Goal: Task Accomplishment & Management: Use online tool/utility

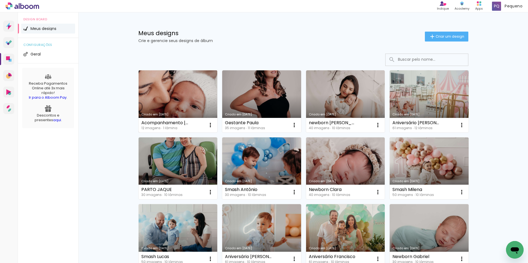
click at [169, 100] on link "Criado em [DATE]" at bounding box center [178, 101] width 79 height 62
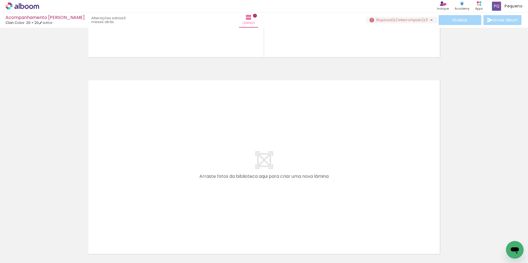
scroll to position [55, 0]
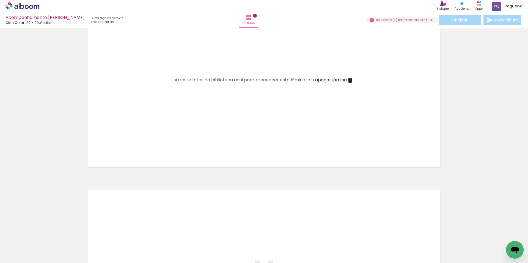
click at [15, 254] on span "Adicionar Fotos" at bounding box center [19, 256] width 17 height 6
click at [0, 0] on input "file" at bounding box center [0, 0] width 0 height 0
click at [26, 253] on span "Adicionar Fotos" at bounding box center [19, 256] width 17 height 6
click at [0, 0] on input "file" at bounding box center [0, 0] width 0 height 0
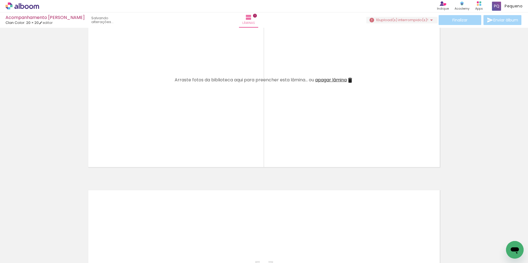
click at [21, 256] on span "Adicionar Fotos" at bounding box center [19, 256] width 17 height 6
click at [0, 0] on input "file" at bounding box center [0, 0] width 0 height 0
click at [15, 253] on span "Adicionar Fotos" at bounding box center [19, 256] width 17 height 6
click at [0, 0] on input "file" at bounding box center [0, 0] width 0 height 0
click at [25, 258] on span "Adicionar Fotos" at bounding box center [19, 256] width 17 height 6
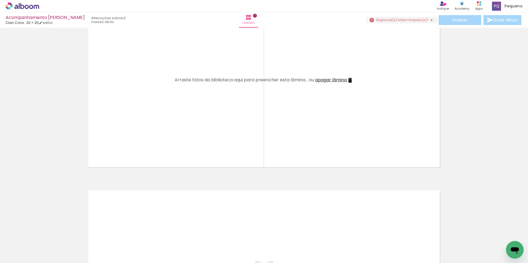
click at [0, 0] on input "file" at bounding box center [0, 0] width 0 height 0
click at [11, 254] on iron-icon at bounding box center [8, 255] width 7 height 7
click at [0, 0] on input "file" at bounding box center [0, 0] width 0 height 0
click at [24, 257] on span "Adicionar Fotos" at bounding box center [19, 256] width 17 height 6
click at [0, 0] on input "file" at bounding box center [0, 0] width 0 height 0
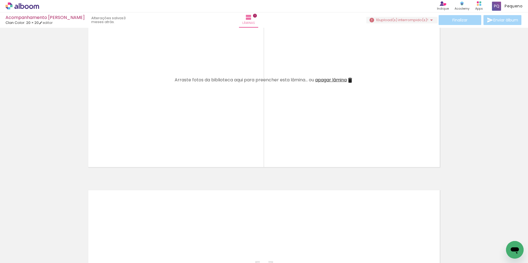
click at [11, 254] on iron-icon at bounding box center [8, 255] width 7 height 7
click at [0, 0] on input "file" at bounding box center [0, 0] width 0 height 0
click at [21, 253] on span "Adicionar Fotos" at bounding box center [19, 256] width 17 height 6
click at [0, 0] on input "file" at bounding box center [0, 0] width 0 height 0
click at [11, 258] on iron-icon at bounding box center [8, 255] width 7 height 7
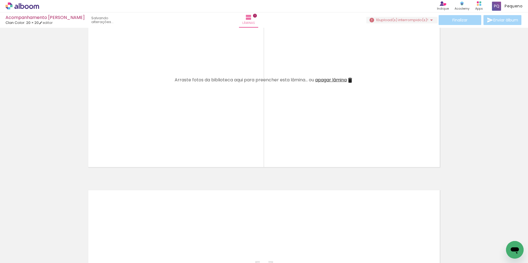
click at [0, 0] on input "file" at bounding box center [0, 0] width 0 height 0
click at [409, 22] on span "upload(s) interrompido(s)!" at bounding box center [403, 19] width 49 height 5
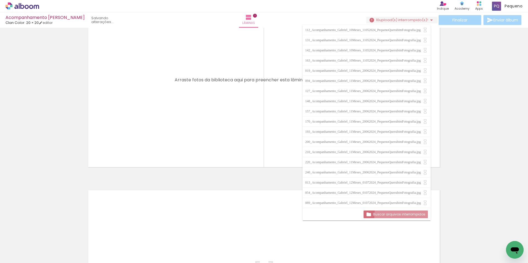
click at [0, 0] on slot "Buscar arquivos interrompidos" at bounding box center [0, 0] width 0 height 0
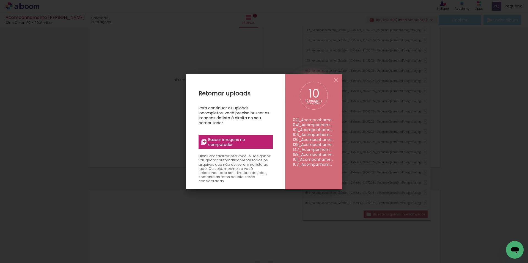
click at [243, 138] on span "Buscar imagens no computador" at bounding box center [238, 142] width 61 height 10
click at [0, 0] on input "file" at bounding box center [0, 0] width 0 height 0
click at [334, 79] on iron-icon at bounding box center [336, 80] width 7 height 7
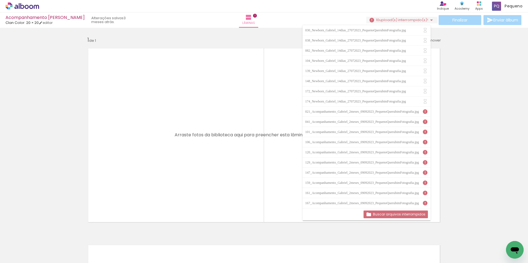
scroll to position [213, 0]
click at [0, 0] on slot "Buscar arquivos interrompidos" at bounding box center [0, 0] width 0 height 0
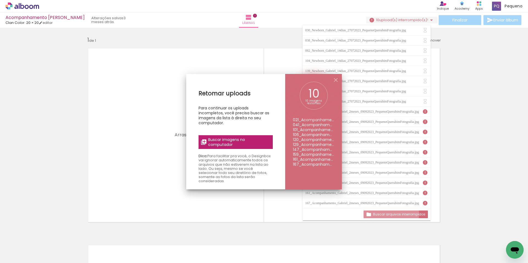
scroll to position [203, 0]
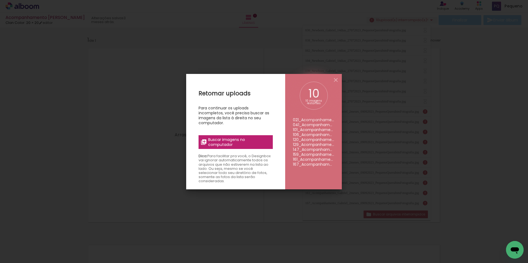
click at [226, 138] on span "Buscar imagens no computador" at bounding box center [238, 142] width 61 height 10
click at [0, 0] on input "file" at bounding box center [0, 0] width 0 height 0
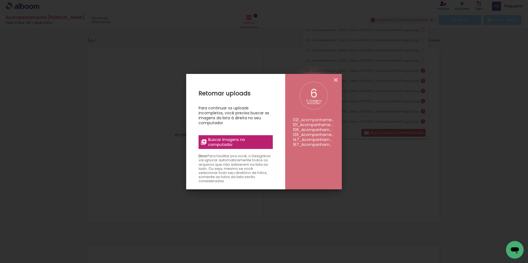
click at [336, 81] on iron-icon at bounding box center [336, 80] width 7 height 7
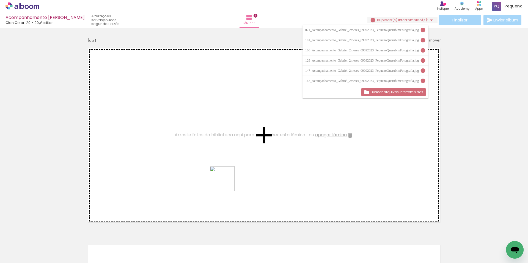
drag, startPoint x: 237, startPoint y: 248, endPoint x: 221, endPoint y: 167, distance: 82.2
click at [221, 167] on quentale-workspace at bounding box center [264, 131] width 528 height 263
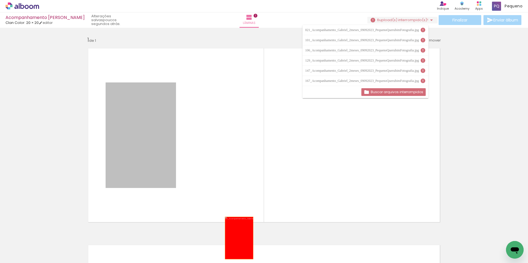
drag, startPoint x: 141, startPoint y: 161, endPoint x: 237, endPoint y: 238, distance: 123.5
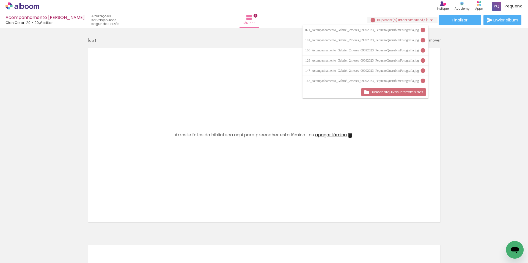
click at [423, 31] on iron-icon at bounding box center [423, 30] width 6 height 6
click at [416, 31] on div "021_Acompanhamento_Gabriel_2meses_09092023_PequenoQuerubimFotografia.jpg" at bounding box center [362, 29] width 115 height 3
click at [400, 30] on div "021_Acompanhamento_Gabriel_2meses_09092023_PequenoQuerubimFotografia.jpg" at bounding box center [362, 29] width 115 height 3
click at [430, 14] on div "Acompanhamento Gabriel Bruna Clan Color: 20 × 20 editar poucos segundos atrás. …" at bounding box center [264, 14] width 528 height 28
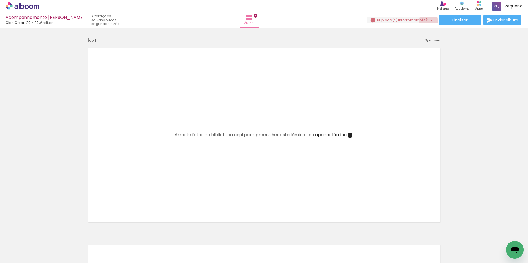
click at [428, 21] on iron-icon at bounding box center [431, 20] width 7 height 7
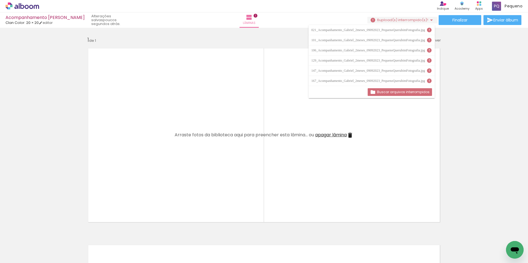
click at [415, 30] on div "021_Acompanhamento_Gabriel_2meses_09092023_PequenoQuerubimFotografia.jpg" at bounding box center [368, 29] width 115 height 3
click at [431, 30] on iron-icon at bounding box center [430, 30] width 6 height 6
click at [107, 234] on iron-icon at bounding box center [105, 234] width 6 height 6
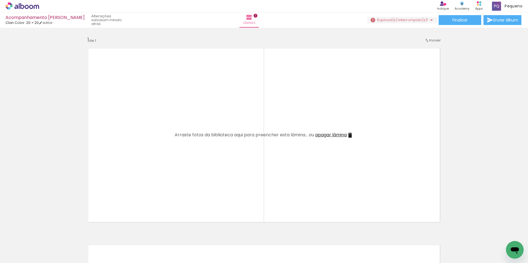
click at [417, 20] on span "upload(s) interrompido(s)!" at bounding box center [403, 19] width 49 height 5
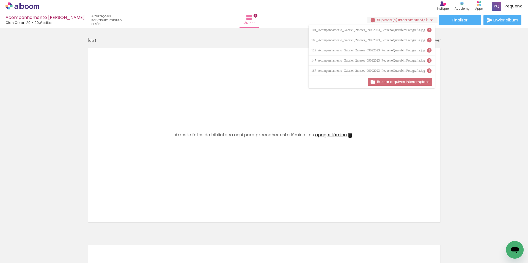
click at [139, 237] on paper-icon-button at bounding box center [135, 233] width 7 height 7
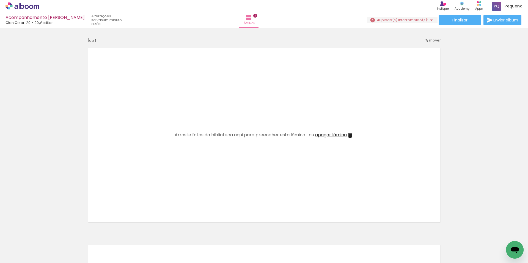
click at [138, 235] on iron-icon at bounding box center [136, 234] width 6 height 6
click at [407, 20] on span "upload(s) interrompido(s)!" at bounding box center [403, 19] width 49 height 5
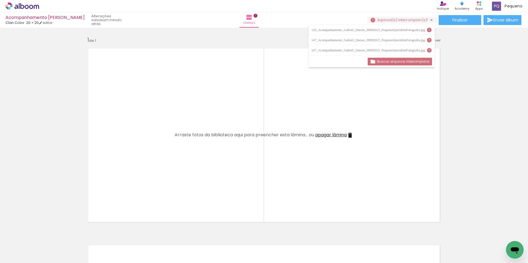
click at [169, 234] on iron-icon at bounding box center [166, 234] width 6 height 6
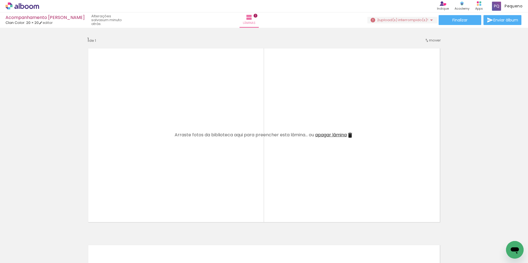
click at [392, 23] on div "2 upload(s) interrompido(s)! 98,50%" at bounding box center [402, 20] width 70 height 7
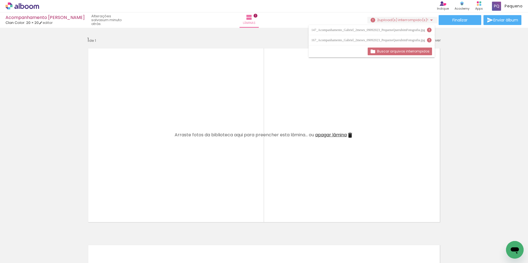
click at [169, 233] on iron-icon at bounding box center [166, 234] width 6 height 6
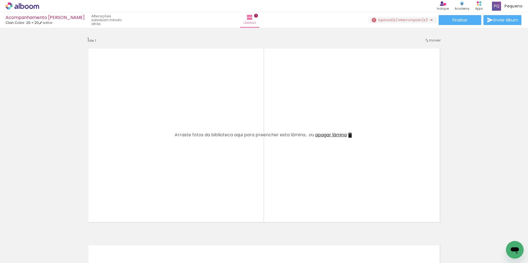
click at [403, 17] on span "upload(s) interrompido(s)!" at bounding box center [403, 19] width 49 height 5
click at [45, 250] on iron-horizontal-list at bounding box center [39, 246] width 11 height 34
click at [45, 247] on iron-horizontal-list at bounding box center [39, 246] width 11 height 34
click at [45, 238] on iron-horizontal-list at bounding box center [39, 246] width 11 height 34
drag, startPoint x: 244, startPoint y: 238, endPoint x: 222, endPoint y: 198, distance: 45.2
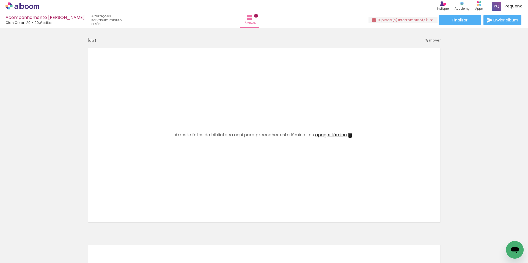
click at [222, 198] on quentale-layouter at bounding box center [264, 135] width 361 height 183
click at [45, 239] on iron-horizontal-list at bounding box center [39, 246] width 11 height 34
click at [389, 21] on span "upload(s) interrompido(s)!" at bounding box center [403, 19] width 49 height 5
click at [390, 31] on div "167_Acompanhamento_Gabriel_2meses_09092023_PequenoQuerubimFotografia.jpg" at bounding box center [368, 29] width 115 height 3
click at [45, 253] on iron-horizontal-list at bounding box center [39, 246] width 11 height 34
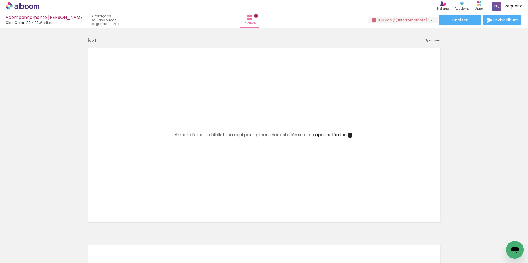
drag, startPoint x: 250, startPoint y: 244, endPoint x: 253, endPoint y: 187, distance: 56.8
click at [253, 187] on quentale-workspace at bounding box center [264, 131] width 528 height 263
click at [346, 197] on quentale-layouter at bounding box center [264, 135] width 361 height 183
drag, startPoint x: 390, startPoint y: 15, endPoint x: 390, endPoint y: 18, distance: 3.0
click at [390, 15] on div "Finalizar Enviar álbum" at bounding box center [446, 20] width 154 height 10
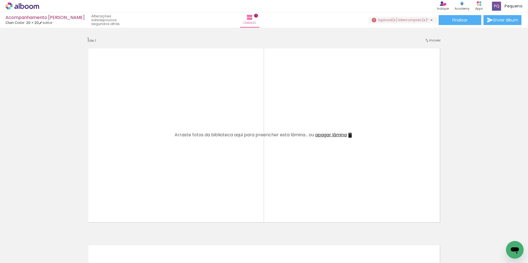
click at [390, 18] on span "upload(s) interrompido(s)!" at bounding box center [403, 19] width 49 height 5
click at [429, 31] on iron-icon at bounding box center [430, 30] width 6 height 6
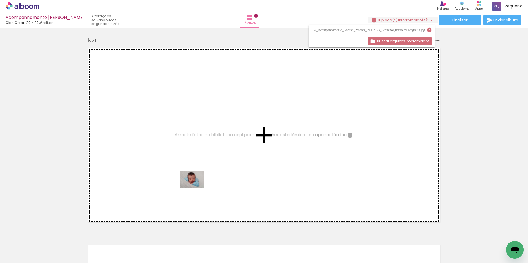
drag, startPoint x: 262, startPoint y: 234, endPoint x: 225, endPoint y: 207, distance: 46.2
click at [195, 184] on quentale-workspace at bounding box center [264, 131] width 528 height 263
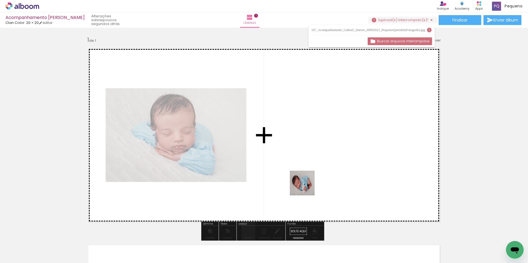
drag, startPoint x: 325, startPoint y: 248, endPoint x: 304, endPoint y: 182, distance: 69.2
click at [304, 182] on quentale-workspace at bounding box center [264, 131] width 528 height 263
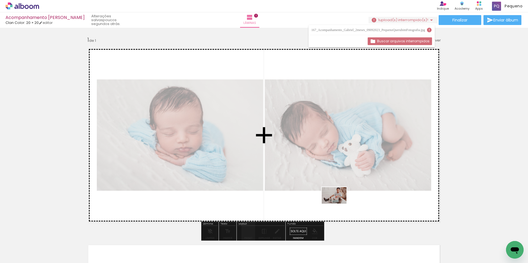
drag, startPoint x: 350, startPoint y: 248, endPoint x: 340, endPoint y: 208, distance: 40.6
click at [339, 201] on quentale-workspace at bounding box center [264, 131] width 528 height 263
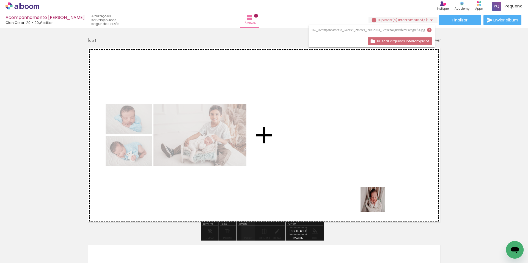
drag, startPoint x: 385, startPoint y: 245, endPoint x: 377, endPoint y: 191, distance: 54.2
click at [377, 191] on quentale-workspace at bounding box center [264, 131] width 528 height 263
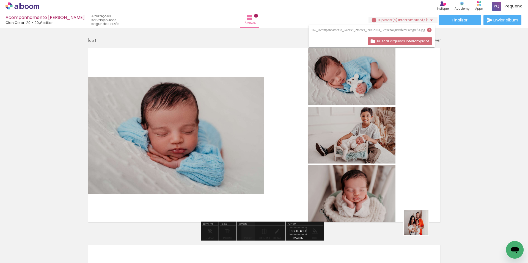
drag, startPoint x: 420, startPoint y: 240, endPoint x: 427, endPoint y: 218, distance: 22.1
click at [421, 194] on quentale-workspace at bounding box center [264, 131] width 528 height 263
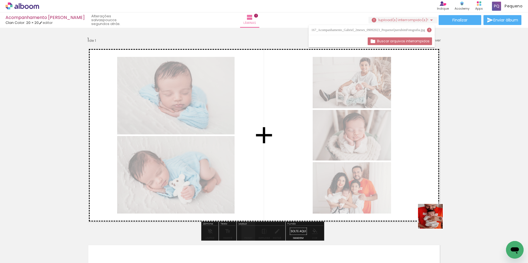
drag, startPoint x: 444, startPoint y: 252, endPoint x: 427, endPoint y: 215, distance: 40.6
click at [420, 193] on quentale-workspace at bounding box center [264, 131] width 528 height 263
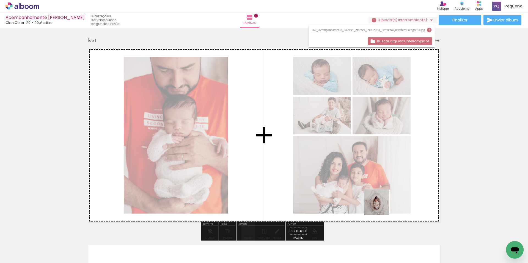
drag, startPoint x: 472, startPoint y: 250, endPoint x: 381, endPoint y: 207, distance: 100.6
click at [381, 207] on quentale-workspace at bounding box center [264, 131] width 528 height 263
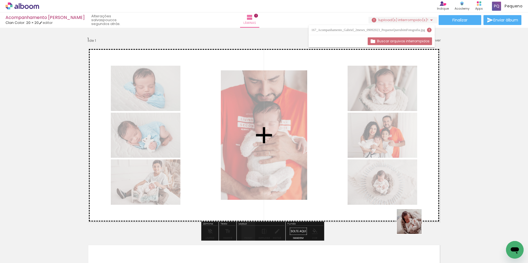
drag, startPoint x: 502, startPoint y: 246, endPoint x: 355, endPoint y: 214, distance: 150.5
click at [355, 214] on quentale-workspace at bounding box center [264, 131] width 528 height 263
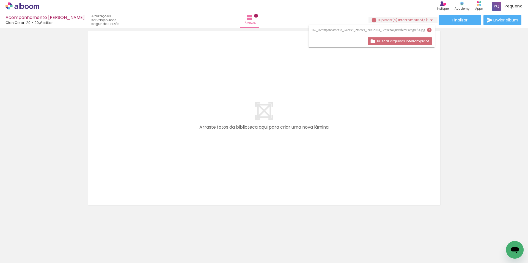
scroll to position [0, 0]
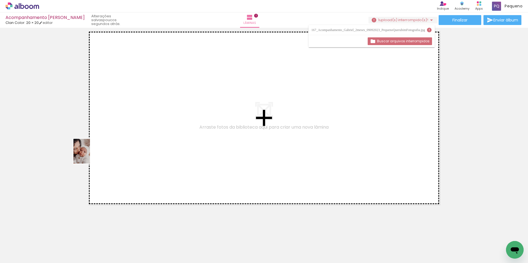
drag, startPoint x: 49, startPoint y: 244, endPoint x: 93, endPoint y: 183, distance: 75.0
click at [90, 155] on quentale-workspace at bounding box center [264, 131] width 528 height 263
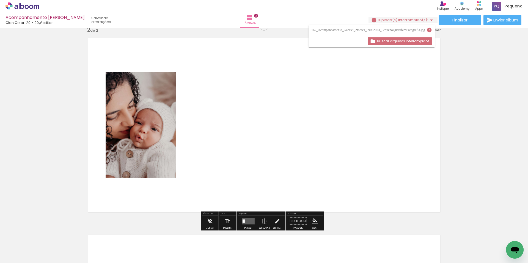
scroll to position [204, 0]
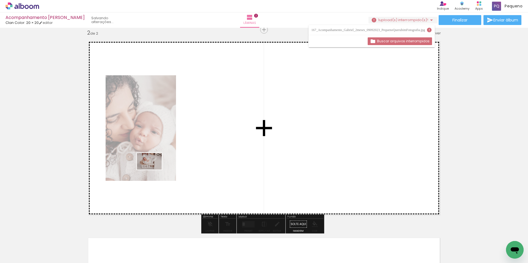
drag, startPoint x: 94, startPoint y: 243, endPoint x: 153, endPoint y: 170, distance: 94.6
click at [153, 170] on quentale-workspace at bounding box center [264, 131] width 528 height 263
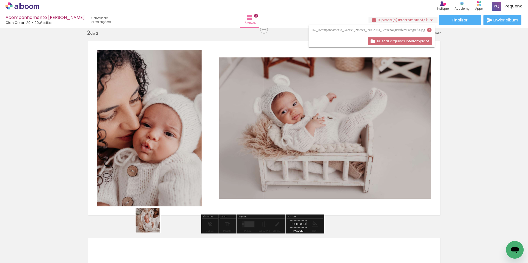
drag, startPoint x: 123, startPoint y: 246, endPoint x: 187, endPoint y: 200, distance: 78.8
click at [193, 187] on quentale-workspace at bounding box center [264, 131] width 528 height 263
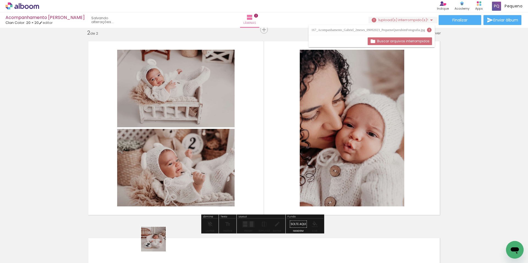
drag, startPoint x: 158, startPoint y: 243, endPoint x: 211, endPoint y: 181, distance: 82.2
click at [211, 181] on quentale-workspace at bounding box center [264, 131] width 528 height 263
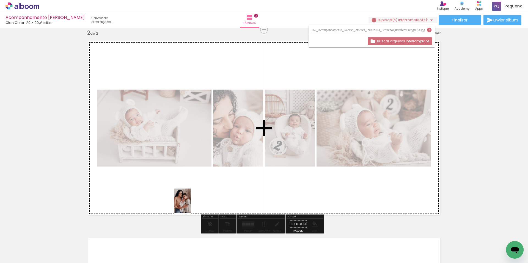
drag, startPoint x: 181, startPoint y: 251, endPoint x: 191, endPoint y: 205, distance: 47.3
click at [191, 205] on quentale-workspace at bounding box center [264, 131] width 528 height 263
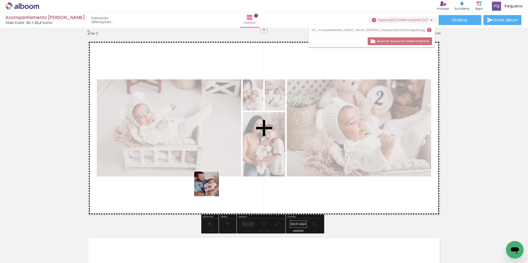
drag, startPoint x: 208, startPoint y: 252, endPoint x: 211, endPoint y: 186, distance: 66.1
click at [211, 186] on quentale-workspace at bounding box center [264, 131] width 528 height 263
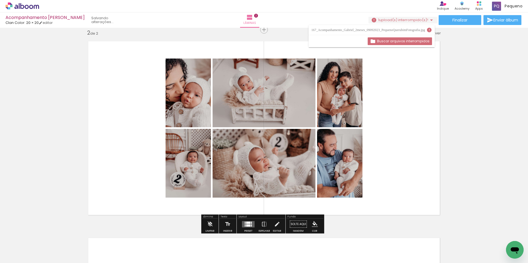
click at [249, 224] on quentale-layouter at bounding box center [248, 224] width 13 height 6
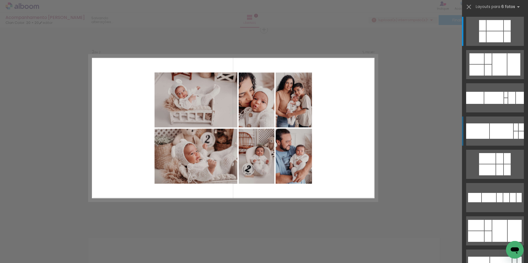
scroll to position [204, 0]
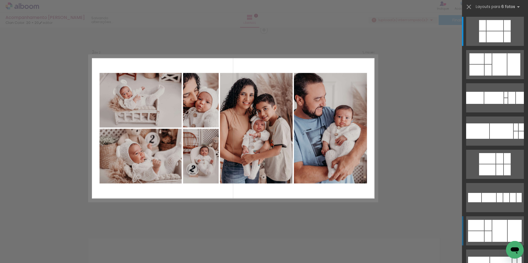
click at [508, 227] on div at bounding box center [515, 231] width 14 height 22
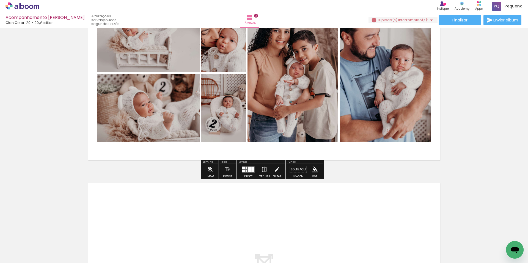
scroll to position [369, 0]
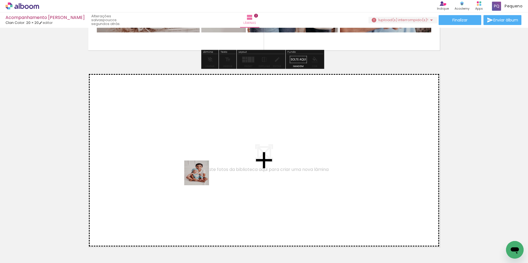
drag, startPoint x: 275, startPoint y: 252, endPoint x: 200, endPoint y: 177, distance: 106.2
click at [200, 177] on quentale-workspace at bounding box center [264, 131] width 528 height 263
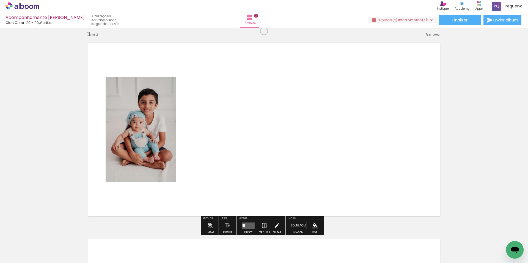
scroll to position [401, 0]
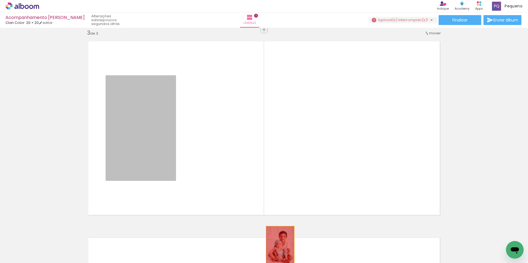
drag, startPoint x: 179, startPoint y: 168, endPoint x: 278, endPoint y: 248, distance: 127.2
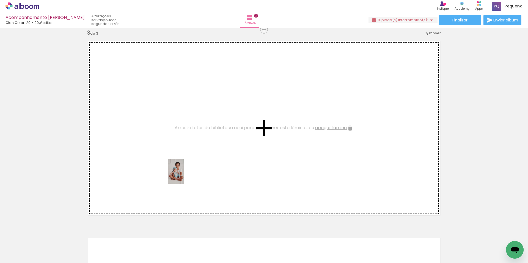
drag, startPoint x: 273, startPoint y: 253, endPoint x: 184, endPoint y: 175, distance: 118.3
click at [184, 175] on quentale-workspace at bounding box center [264, 131] width 528 height 263
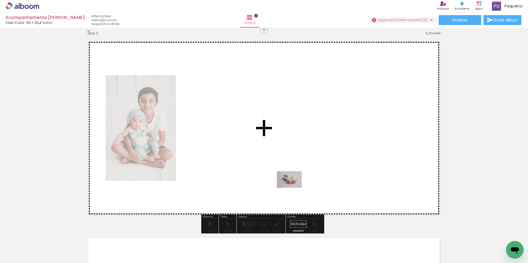
drag, startPoint x: 308, startPoint y: 252, endPoint x: 270, endPoint y: 169, distance: 90.3
click at [270, 169] on quentale-workspace at bounding box center [264, 131] width 528 height 263
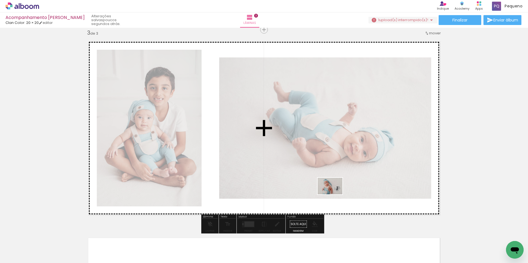
drag, startPoint x: 337, startPoint y: 253, endPoint x: 331, endPoint y: 204, distance: 49.3
click at [333, 194] on quentale-workspace at bounding box center [264, 131] width 528 height 263
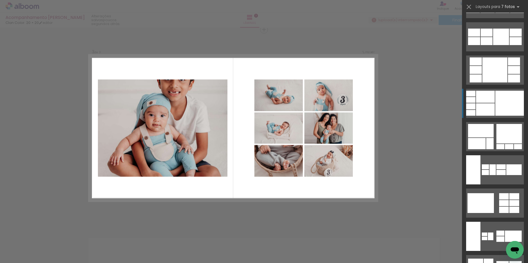
scroll to position [650, 0]
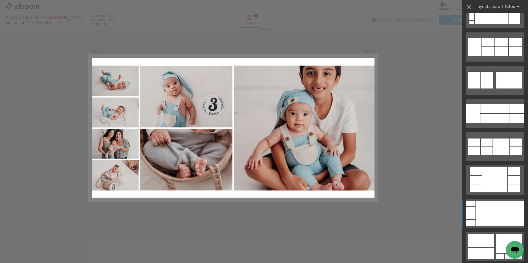
click at [506, 210] on div at bounding box center [509, 213] width 29 height 25
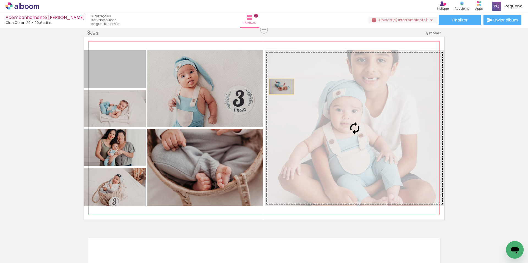
drag, startPoint x: 130, startPoint y: 81, endPoint x: 281, endPoint y: 87, distance: 150.3
click at [0, 0] on slot at bounding box center [0, 0] width 0 height 0
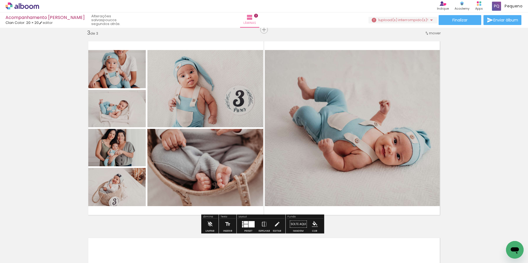
click at [513, 107] on div "Inserir lâmina 1 de 3 Inserir lâmina 2 de 3 Inserir lâmina 3 de 3" at bounding box center [264, 23] width 528 height 788
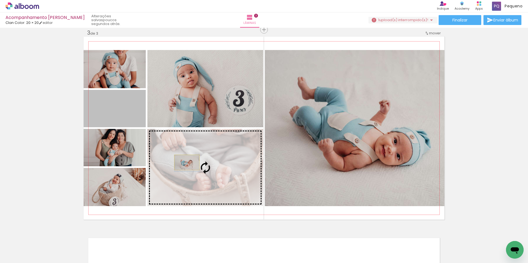
drag, startPoint x: 152, startPoint y: 135, endPoint x: 185, endPoint y: 163, distance: 42.7
click at [0, 0] on slot at bounding box center [0, 0] width 0 height 0
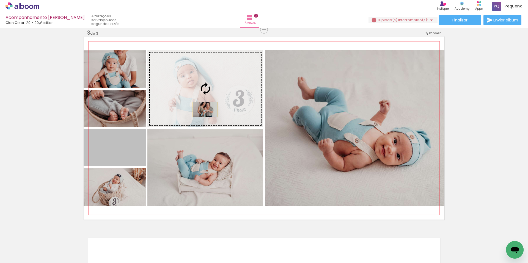
drag, startPoint x: 120, startPoint y: 159, endPoint x: 203, endPoint y: 110, distance: 96.9
click at [0, 0] on slot at bounding box center [0, 0] width 0 height 0
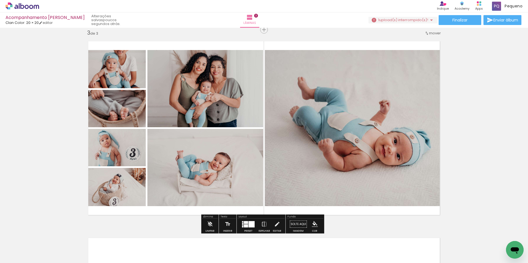
click at [245, 224] on div at bounding box center [246, 222] width 4 height 3
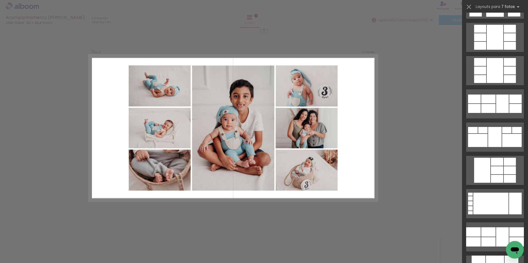
scroll to position [62, 0]
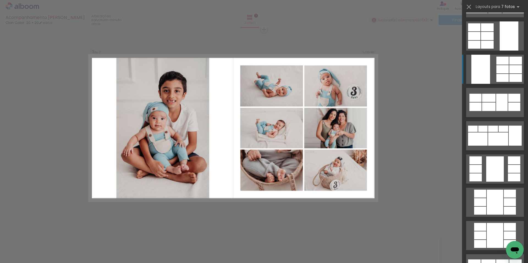
click at [505, 80] on div at bounding box center [502, 78] width 12 height 8
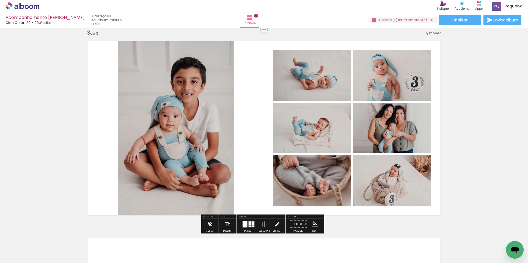
scroll to position [511, 0]
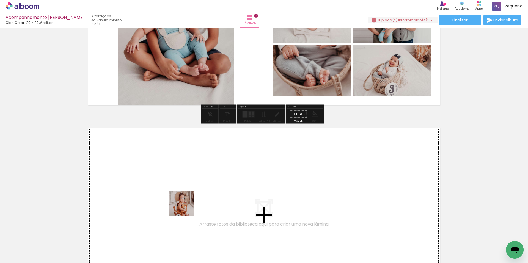
drag, startPoint x: 231, startPoint y: 244, endPoint x: 175, endPoint y: 195, distance: 74.6
click at [175, 195] on quentale-workspace at bounding box center [264, 131] width 528 height 263
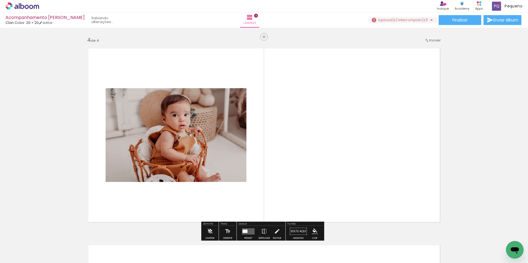
scroll to position [598, 0]
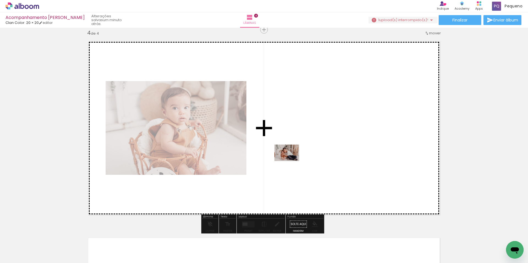
drag, startPoint x: 264, startPoint y: 245, endPoint x: 291, endPoint y: 161, distance: 87.8
click at [291, 161] on quentale-workspace at bounding box center [264, 131] width 528 height 263
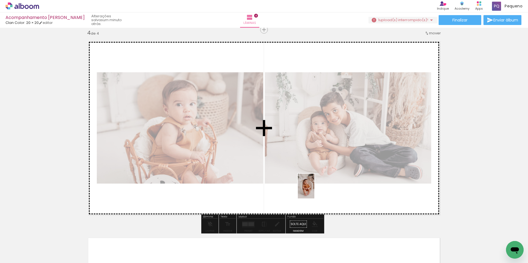
drag, startPoint x: 302, startPoint y: 250, endPoint x: 314, endPoint y: 190, distance: 60.7
click at [314, 190] on quentale-workspace at bounding box center [264, 131] width 528 height 263
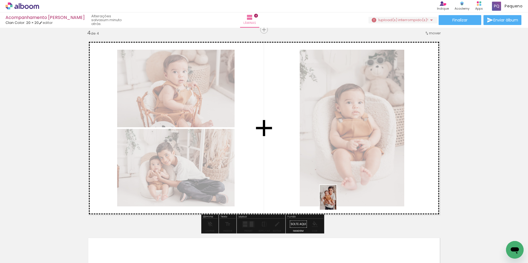
drag, startPoint x: 330, startPoint y: 251, endPoint x: 336, endPoint y: 201, distance: 50.2
click at [336, 201] on quentale-workspace at bounding box center [264, 131] width 528 height 263
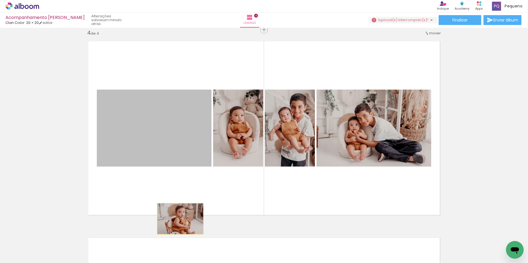
drag, startPoint x: 169, startPoint y: 151, endPoint x: 180, endPoint y: 242, distance: 91.3
click at [182, 245] on quentale-workspace at bounding box center [264, 131] width 528 height 263
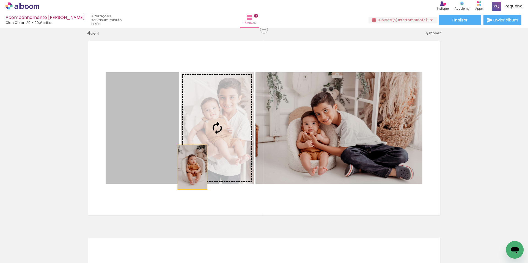
drag, startPoint x: 165, startPoint y: 137, endPoint x: 244, endPoint y: 217, distance: 112.0
click at [244, 217] on quentale-layouter at bounding box center [264, 128] width 361 height 183
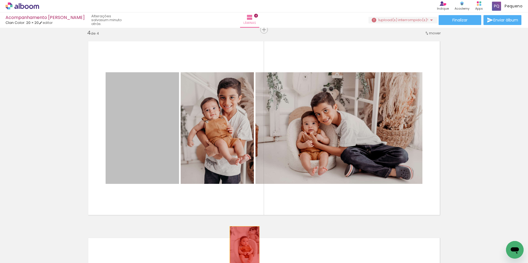
drag, startPoint x: 133, startPoint y: 117, endPoint x: 245, endPoint y: 250, distance: 174.3
click at [245, 250] on quentale-workspace at bounding box center [264, 131] width 528 height 263
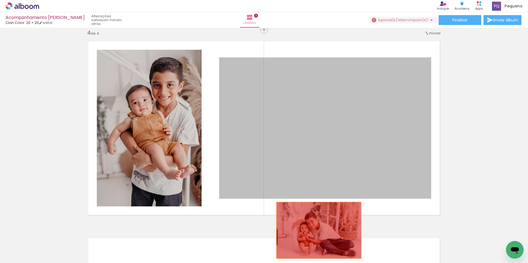
drag, startPoint x: 289, startPoint y: 129, endPoint x: 316, endPoint y: 238, distance: 112.4
click at [319, 237] on quentale-workspace at bounding box center [264, 131] width 528 height 263
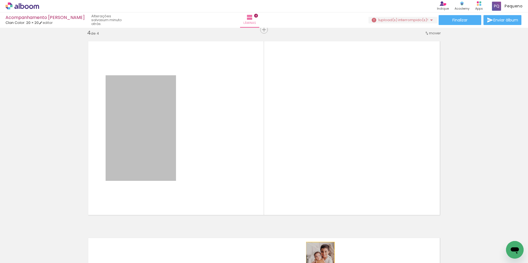
drag, startPoint x: 161, startPoint y: 145, endPoint x: 318, endPoint y: 263, distance: 196.4
click at [318, 263] on html "link( href="../../bower_components/polymer/polymer.html" rel="import" ) picture…" at bounding box center [264, 131] width 528 height 263
drag, startPoint x: 166, startPoint y: 163, endPoint x: 320, endPoint y: 246, distance: 174.6
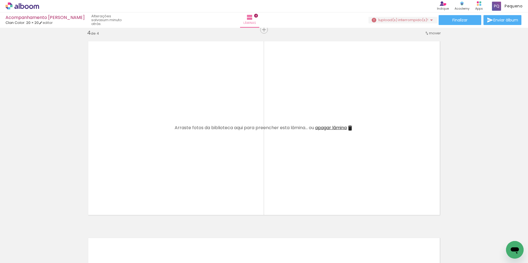
click at [45, 260] on iron-horizontal-list at bounding box center [39, 246] width 11 height 34
click at [130, 235] on iron-icon at bounding box center [127, 234] width 6 height 6
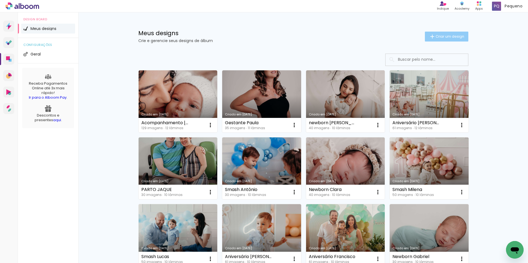
click at [443, 33] on paper-button "Criar um design" at bounding box center [446, 37] width 43 height 10
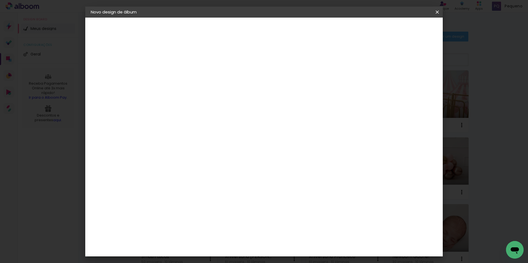
click at [181, 73] on input at bounding box center [181, 74] width 0 height 9
type input "[PERSON_NAME]"
type paper-input "[PERSON_NAME]"
click at [0, 0] on slot "Avançar" at bounding box center [0, 0] width 0 height 0
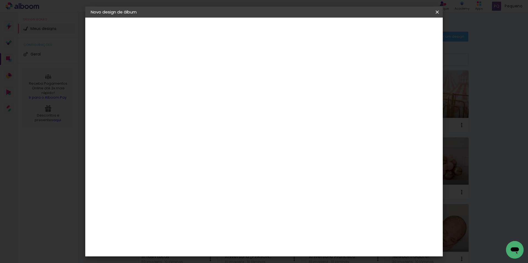
click at [211, 146] on paper-item "Clan Color" at bounding box center [194, 153] width 59 height 14
click at [0, 0] on slot "Avançar" at bounding box center [0, 0] width 0 height 0
click at [238, 196] on span "20 × 20 cm" at bounding box center [228, 201] width 20 height 11
click at [0, 0] on slot "Avançar" at bounding box center [0, 0] width 0 height 0
click at [403, 31] on span "Iniciar design" at bounding box center [390, 29] width 25 height 4
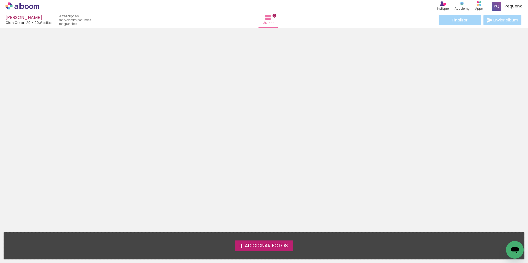
click at [261, 247] on span "Adicionar Fotos" at bounding box center [266, 246] width 43 height 5
click at [0, 0] on input "file" at bounding box center [0, 0] width 0 height 0
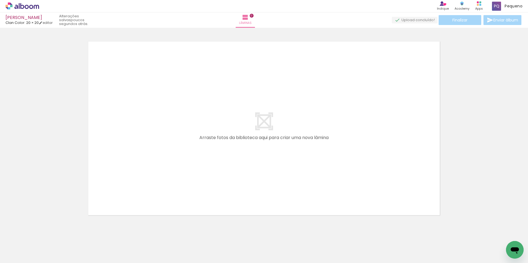
scroll to position [7, 0]
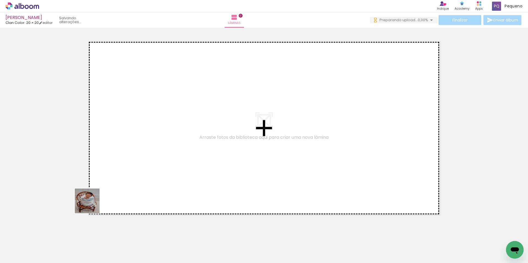
drag, startPoint x: 57, startPoint y: 249, endPoint x: 127, endPoint y: 166, distance: 108.5
click at [127, 166] on quentale-workspace at bounding box center [264, 131] width 528 height 263
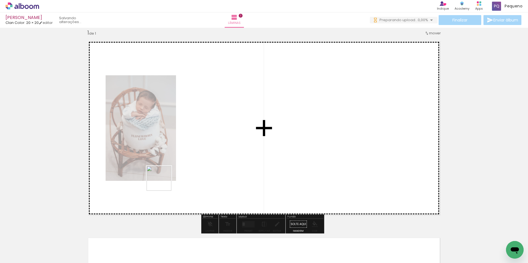
drag, startPoint x: 87, startPoint y: 248, endPoint x: 163, endPoint y: 183, distance: 100.2
click at [163, 183] on quentale-workspace at bounding box center [264, 131] width 528 height 263
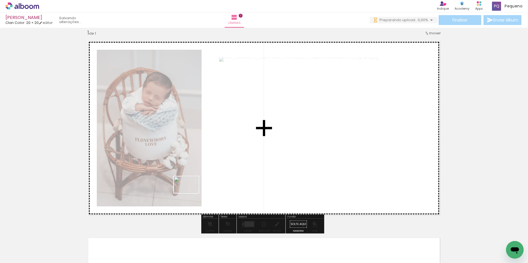
drag, startPoint x: 119, startPoint y: 244, endPoint x: 197, endPoint y: 190, distance: 94.8
click at [197, 190] on quentale-workspace at bounding box center [264, 131] width 528 height 263
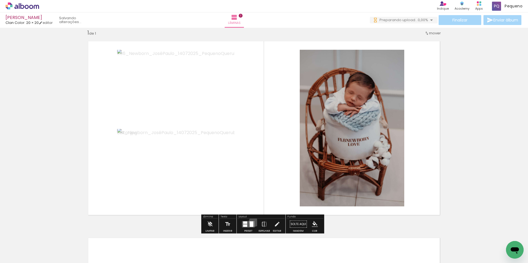
click at [253, 221] on quentale-layouter at bounding box center [248, 224] width 13 height 6
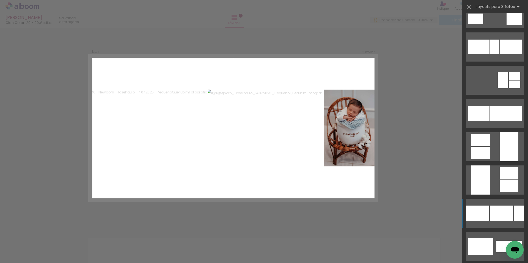
scroll to position [605, 0]
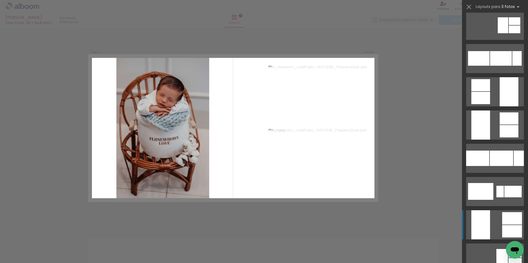
click at [507, 221] on div at bounding box center [512, 218] width 20 height 12
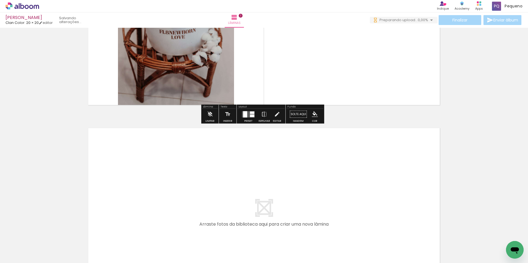
scroll to position [0, 0]
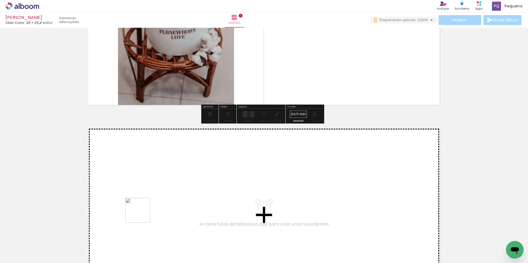
drag, startPoint x: 147, startPoint y: 246, endPoint x: 142, endPoint y: 201, distance: 44.9
click at [142, 201] on quentale-workspace at bounding box center [264, 131] width 528 height 263
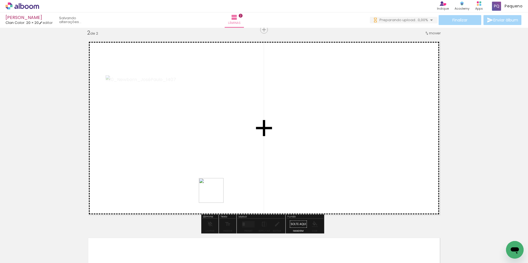
drag, startPoint x: 190, startPoint y: 238, endPoint x: 222, endPoint y: 184, distance: 62.7
click at [222, 184] on quentale-workspace at bounding box center [264, 131] width 528 height 263
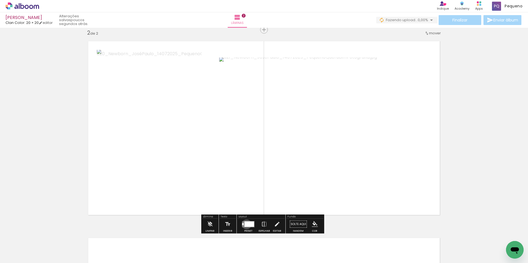
click at [245, 224] on div at bounding box center [250, 224] width 10 height 6
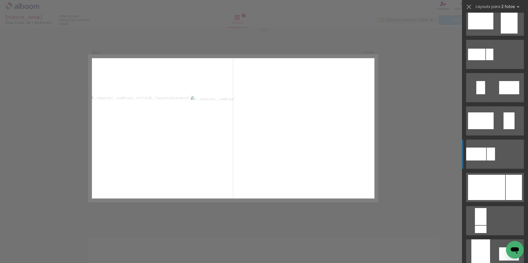
scroll to position [220, 0]
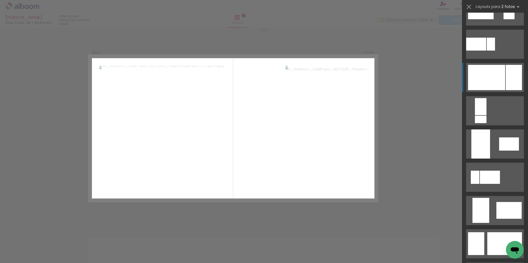
click at [506, 88] on div at bounding box center [514, 77] width 16 height 25
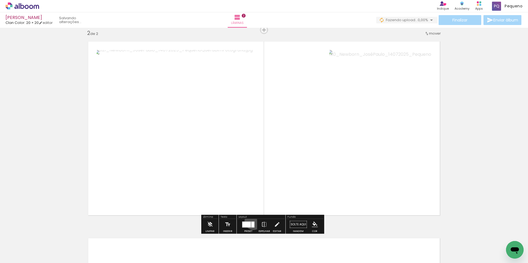
click at [252, 221] on div at bounding box center [248, 224] width 15 height 11
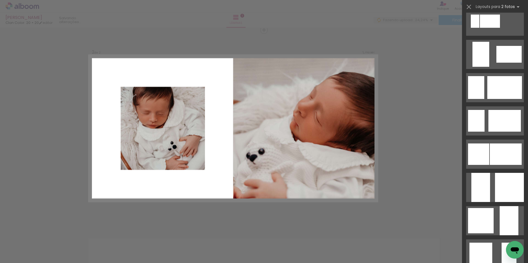
scroll to position [541, 0]
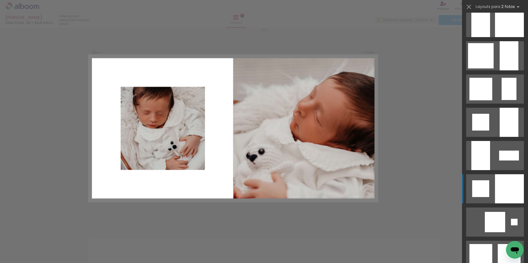
click at [506, 195] on div at bounding box center [509, 188] width 29 height 29
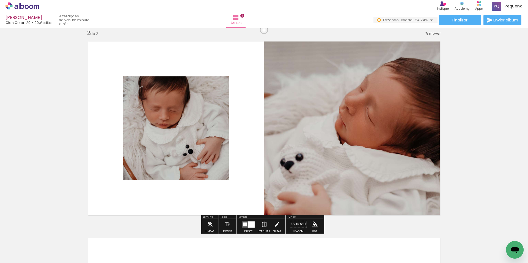
scroll to position [314, 0]
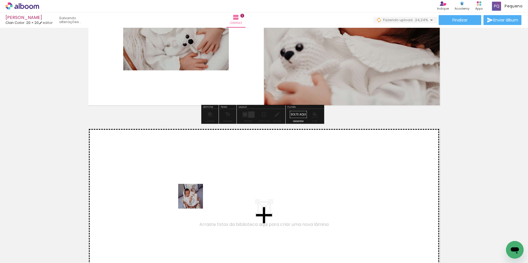
drag, startPoint x: 212, startPoint y: 246, endPoint x: 187, endPoint y: 186, distance: 64.5
click at [187, 186] on quentale-workspace at bounding box center [264, 131] width 528 height 263
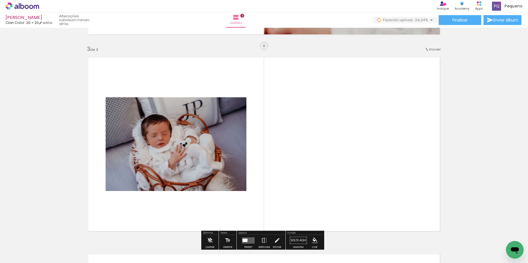
scroll to position [401, 0]
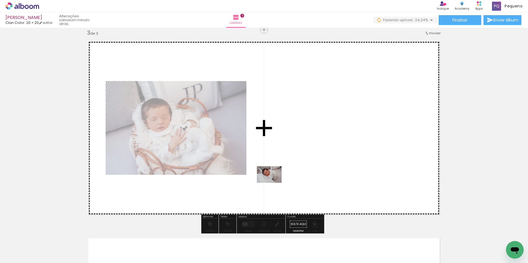
drag, startPoint x: 250, startPoint y: 248, endPoint x: 273, endPoint y: 183, distance: 68.9
click at [273, 183] on quentale-workspace at bounding box center [264, 131] width 528 height 263
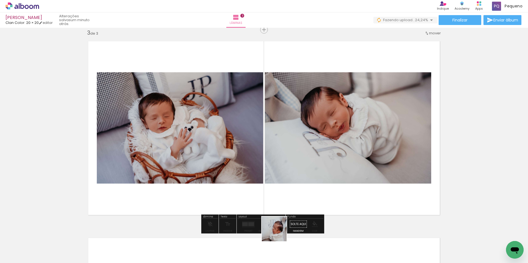
drag, startPoint x: 278, startPoint y: 251, endPoint x: 278, endPoint y: 180, distance: 70.4
click at [278, 180] on quentale-workspace at bounding box center [264, 131] width 528 height 263
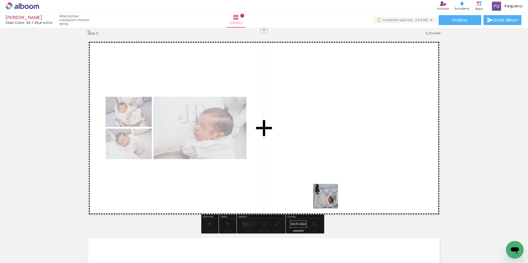
drag, startPoint x: 303, startPoint y: 252, endPoint x: 333, endPoint y: 191, distance: 67.5
click at [333, 191] on quentale-workspace at bounding box center [264, 131] width 528 height 263
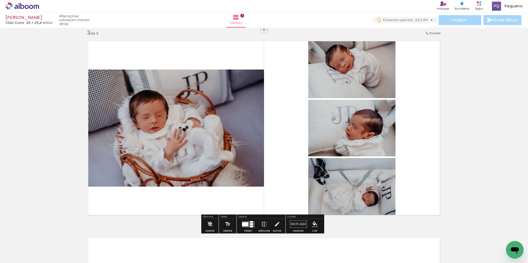
click at [250, 226] on div at bounding box center [251, 227] width 3 height 2
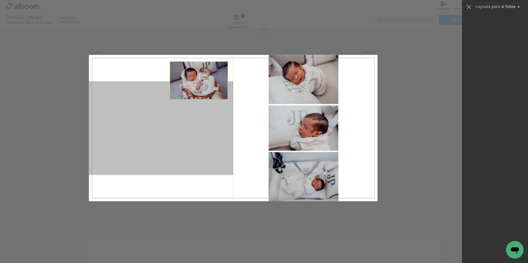
scroll to position [0, 0]
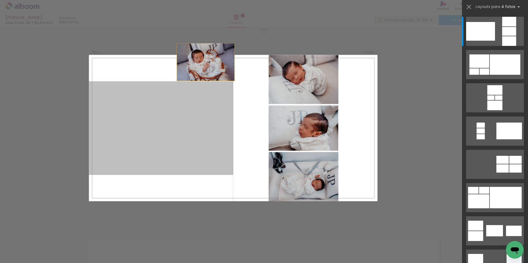
drag, startPoint x: 168, startPoint y: 138, endPoint x: 215, endPoint y: 46, distance: 103.9
click at [215, 46] on div "Inserir lâmina 1 de 3 Inserir lâmina 2 de 3 Inserir lâmina 3 de 3 Confirmar Can…" at bounding box center [264, 27] width 528 height 801
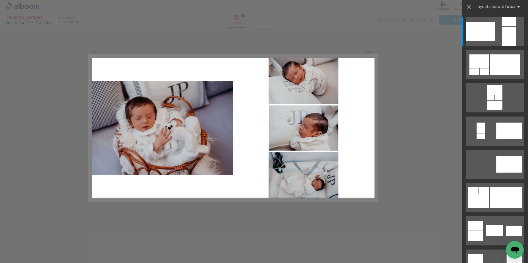
click at [454, 102] on div "Confirmar Cancelar" at bounding box center [264, 27] width 528 height 801
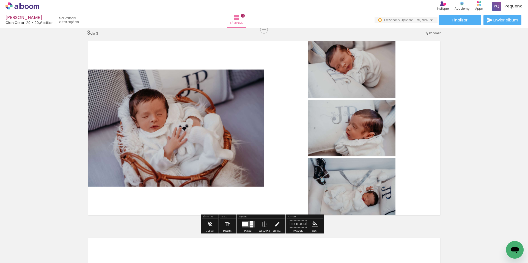
scroll to position [346, 0]
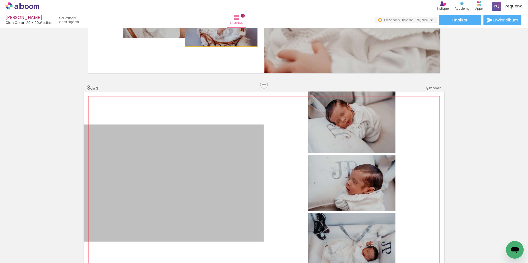
drag, startPoint x: 183, startPoint y: 160, endPoint x: 219, endPoint y: 23, distance: 141.3
click at [219, 0] on div "José Paulo newborn Clan Color: 20 × 20 editar Lâminas 3 Finalizar Enviar álbum …" at bounding box center [264, 0] width 528 height 0
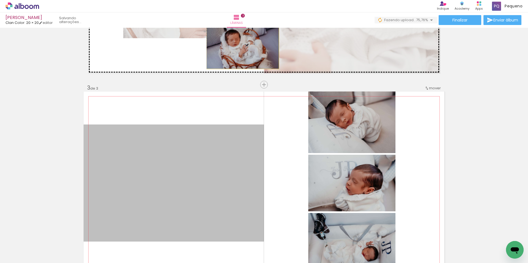
drag, startPoint x: 210, startPoint y: 171, endPoint x: 241, endPoint y: 45, distance: 129.5
click at [241, 45] on div "Inserir lâmina 1 de 3 Inserir lâmina 2 de 3 Inserir lâmina 3 de 3" at bounding box center [264, 78] width 528 height 788
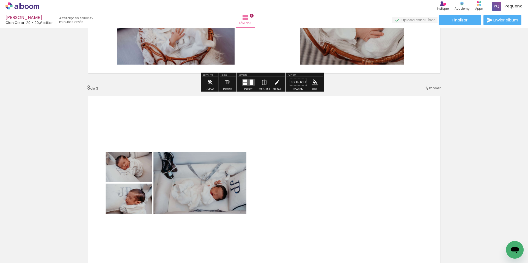
scroll to position [401, 0]
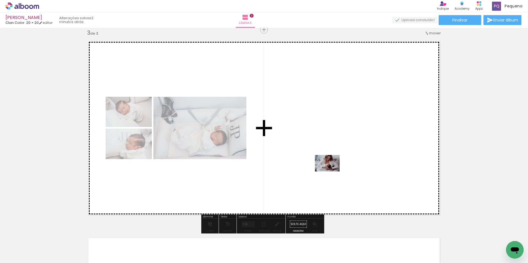
drag, startPoint x: 336, startPoint y: 256, endPoint x: 331, endPoint y: 164, distance: 91.2
click at [331, 164] on quentale-workspace at bounding box center [264, 131] width 528 height 263
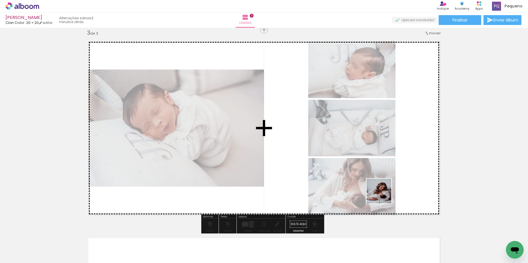
drag, startPoint x: 365, startPoint y: 252, endPoint x: 384, endPoint y: 188, distance: 66.5
click at [384, 188] on quentale-workspace at bounding box center [264, 131] width 528 height 263
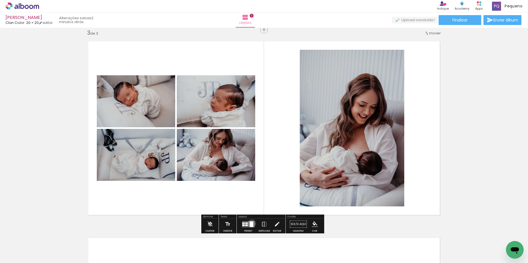
click at [251, 224] on div at bounding box center [252, 224] width 4 height 6
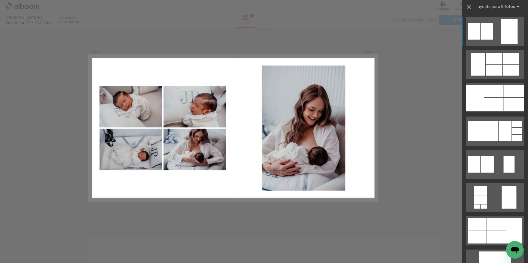
click at [251, 224] on div "Confirmar Cancelar" at bounding box center [264, 27] width 528 height 801
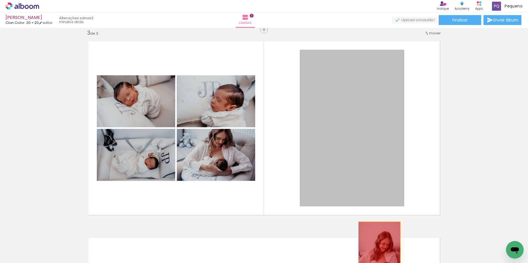
drag, startPoint x: 354, startPoint y: 168, endPoint x: 378, endPoint y: 256, distance: 92.0
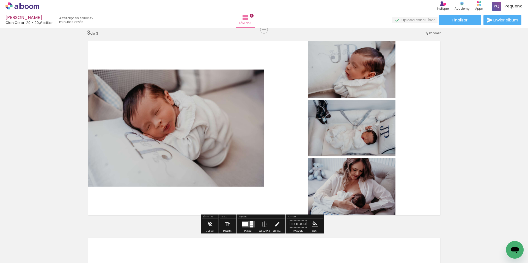
click at [242, 224] on div at bounding box center [245, 224] width 6 height 4
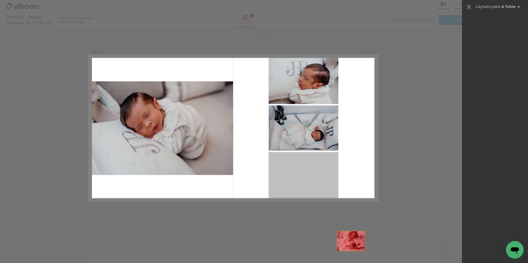
scroll to position [0, 0]
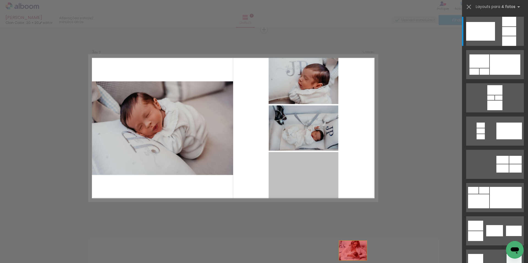
drag, startPoint x: 284, startPoint y: 165, endPoint x: 344, endPoint y: 252, distance: 105.8
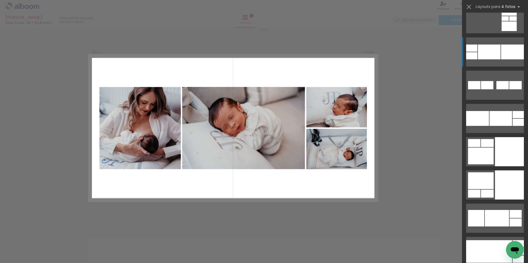
scroll to position [2585, 0]
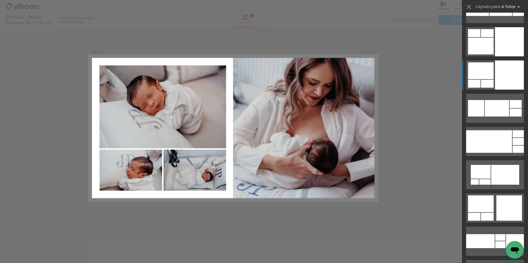
click at [497, 70] on div at bounding box center [509, 75] width 29 height 29
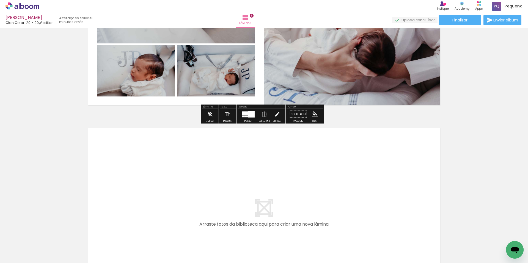
scroll to position [566, 0]
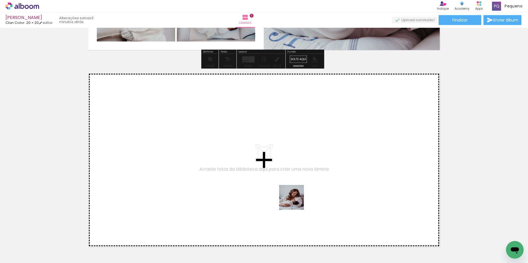
drag, startPoint x: 371, startPoint y: 252, endPoint x: 258, endPoint y: 184, distance: 132.5
click at [258, 184] on quentale-workspace at bounding box center [264, 131] width 528 height 263
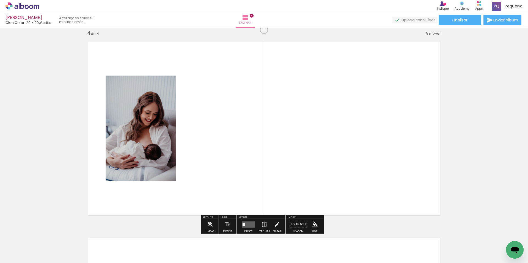
scroll to position [598, 0]
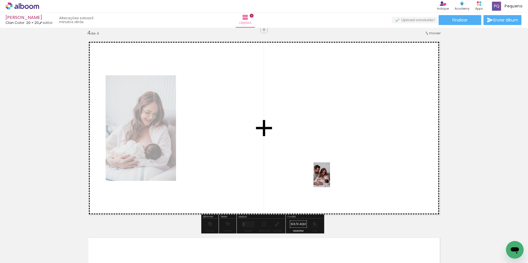
drag, startPoint x: 396, startPoint y: 250, endPoint x: 330, endPoint y: 179, distance: 96.9
click at [330, 179] on quentale-workspace at bounding box center [264, 131] width 528 height 263
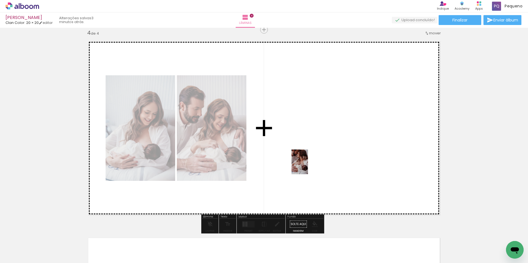
drag, startPoint x: 429, startPoint y: 247, endPoint x: 301, endPoint y: 163, distance: 153.5
click at [301, 163] on quentale-workspace at bounding box center [264, 131] width 528 height 263
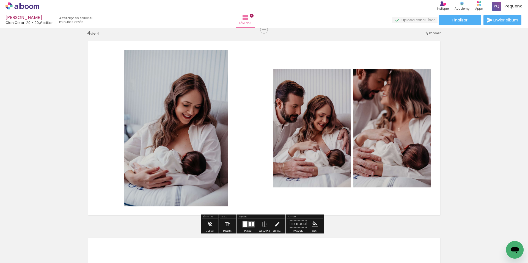
click at [249, 224] on div at bounding box center [250, 224] width 2 height 4
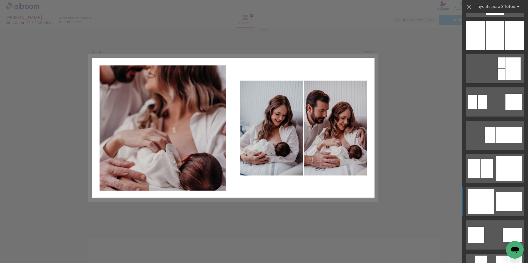
scroll to position [605, 0]
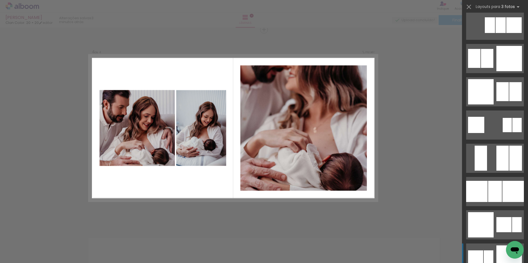
click at [499, 259] on div at bounding box center [509, 258] width 26 height 25
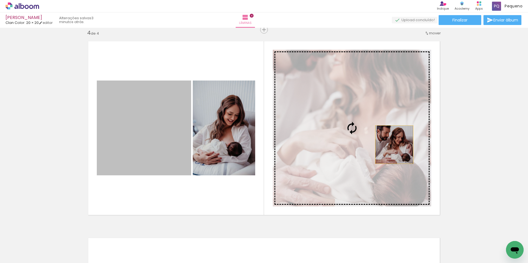
drag, startPoint x: 140, startPoint y: 151, endPoint x: 395, endPoint y: 144, distance: 255.1
click at [0, 0] on slot at bounding box center [0, 0] width 0 height 0
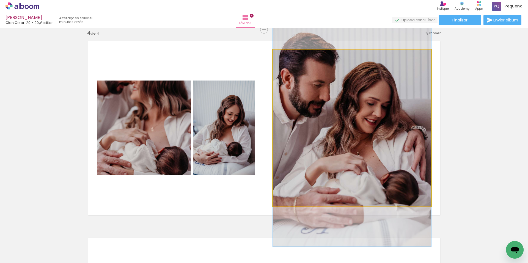
drag, startPoint x: 339, startPoint y: 143, endPoint x: 181, endPoint y: 146, distance: 158.2
click at [0, 0] on slot at bounding box center [0, 0] width 0 height 0
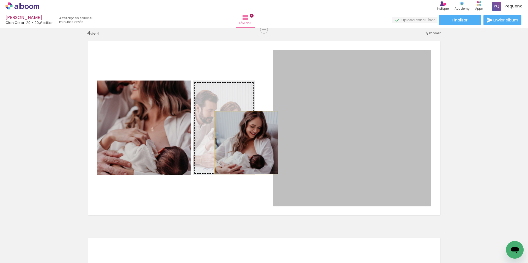
drag, startPoint x: 341, startPoint y: 154, endPoint x: 224, endPoint y: 139, distance: 118.1
click at [0, 0] on slot at bounding box center [0, 0] width 0 height 0
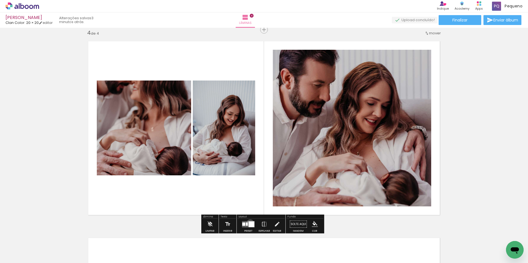
click at [249, 223] on div at bounding box center [252, 224] width 6 height 6
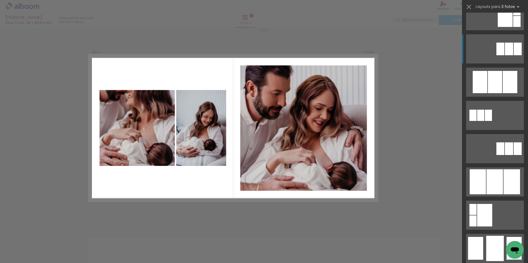
scroll to position [0, 0]
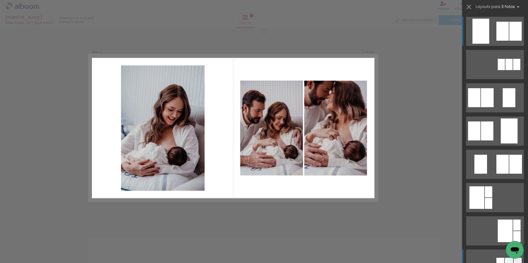
click at [493, 37] on quentale-layouter at bounding box center [495, 31] width 58 height 29
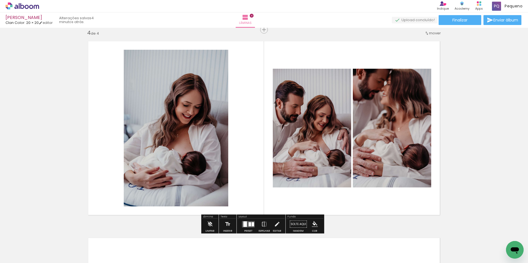
click at [246, 224] on div at bounding box center [245, 224] width 4 height 6
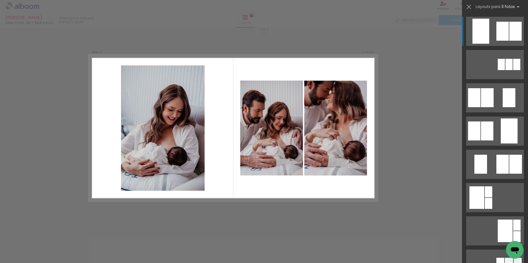
click at [504, 42] on quentale-layouter at bounding box center [495, 31] width 58 height 29
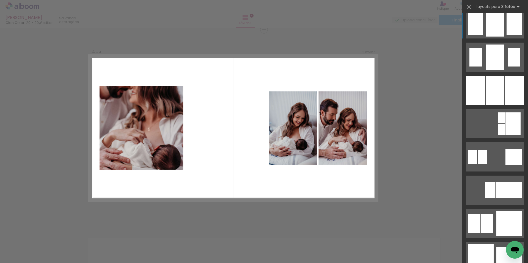
scroll to position [495, 0]
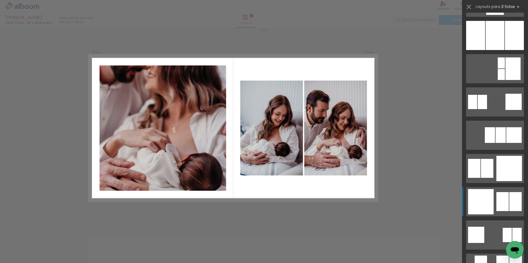
click at [511, 201] on div at bounding box center [515, 201] width 12 height 19
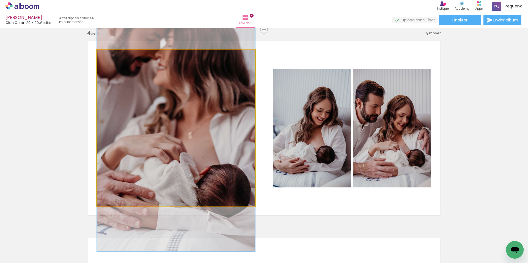
drag, startPoint x: 202, startPoint y: 141, endPoint x: 201, endPoint y: 146, distance: 5.0
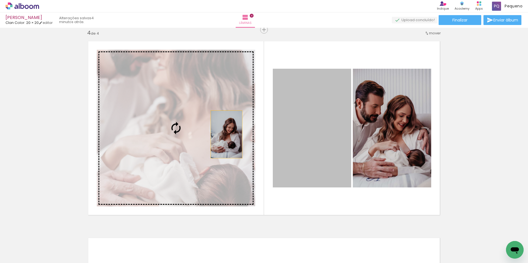
drag, startPoint x: 296, startPoint y: 146, endPoint x: 223, endPoint y: 134, distance: 73.6
click at [0, 0] on slot at bounding box center [0, 0] width 0 height 0
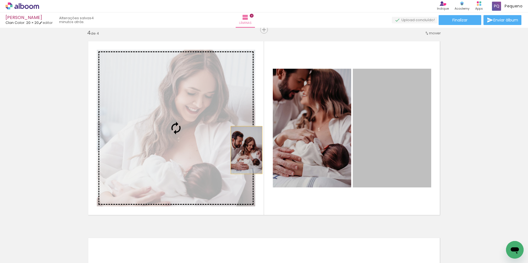
drag, startPoint x: 377, startPoint y: 152, endPoint x: 245, endPoint y: 150, distance: 132.9
click at [0, 0] on slot at bounding box center [0, 0] width 0 height 0
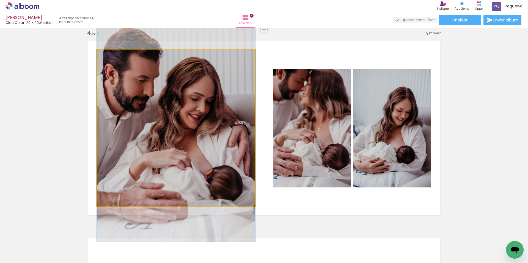
drag, startPoint x: 201, startPoint y: 172, endPoint x: 221, endPoint y: 167, distance: 21.2
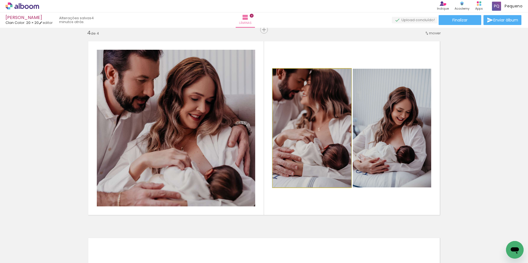
click at [333, 160] on quentale-photo at bounding box center [312, 128] width 78 height 119
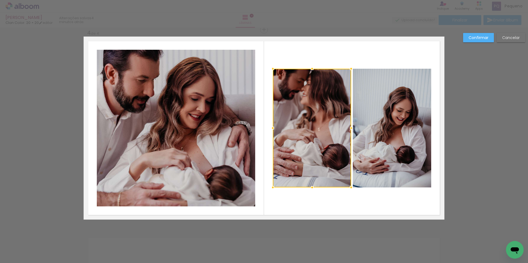
click at [333, 160] on div at bounding box center [312, 128] width 78 height 119
click at [0, 0] on slot "Confirmar" at bounding box center [0, 0] width 0 height 0
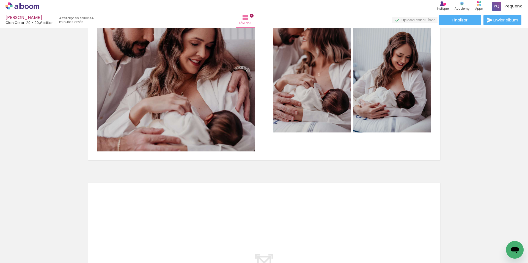
scroll to position [763, 0]
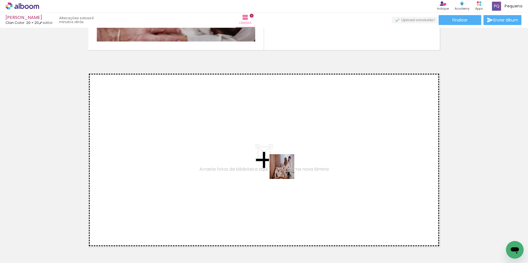
drag, startPoint x: 454, startPoint y: 248, endPoint x: 286, endPoint y: 171, distance: 184.4
click at [286, 171] on quentale-workspace at bounding box center [264, 131] width 528 height 263
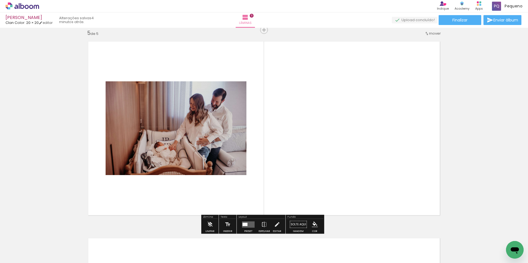
scroll to position [795, 0]
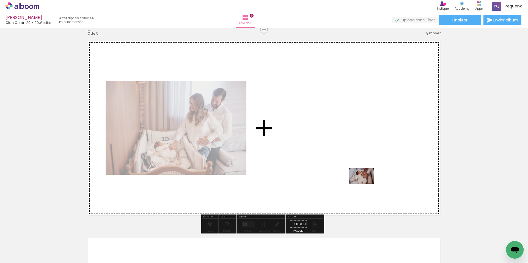
drag, startPoint x: 490, startPoint y: 249, endPoint x: 366, endPoint y: 184, distance: 140.9
click at [366, 184] on quentale-workspace at bounding box center [264, 131] width 528 height 263
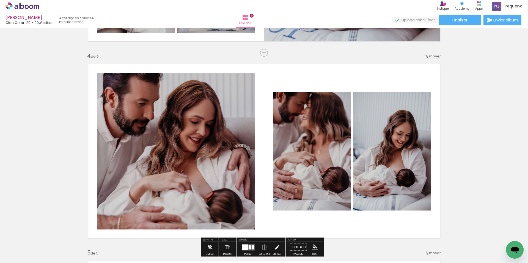
scroll to position [630, 0]
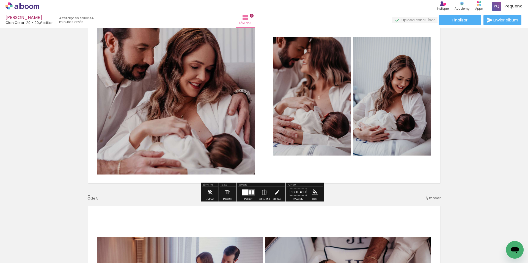
click at [242, 194] on div at bounding box center [245, 193] width 6 height 6
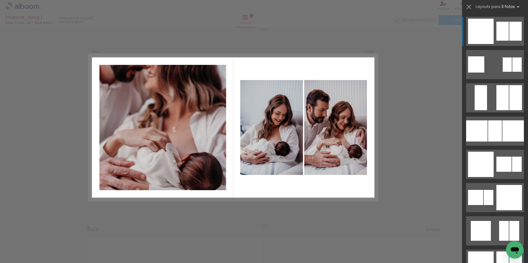
scroll to position [598, 0]
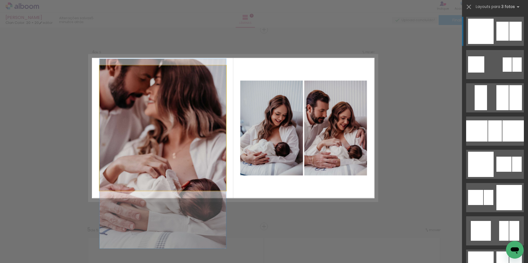
drag, startPoint x: 185, startPoint y: 132, endPoint x: 187, endPoint y: 168, distance: 35.3
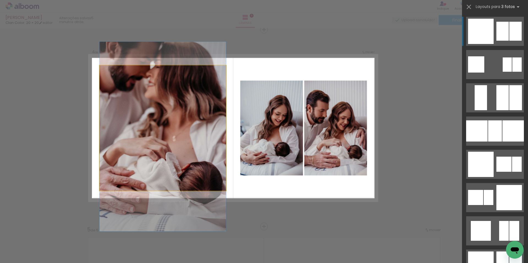
drag, startPoint x: 187, startPoint y: 168, endPoint x: 192, endPoint y: 146, distance: 22.0
click at [161, 176] on quentale-photo at bounding box center [163, 127] width 127 height 125
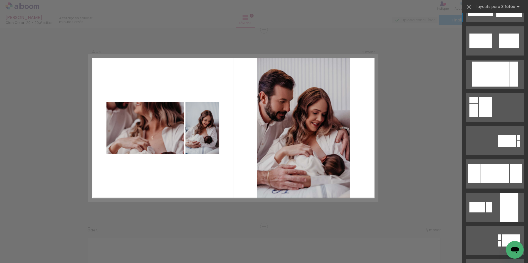
scroll to position [1986, 0]
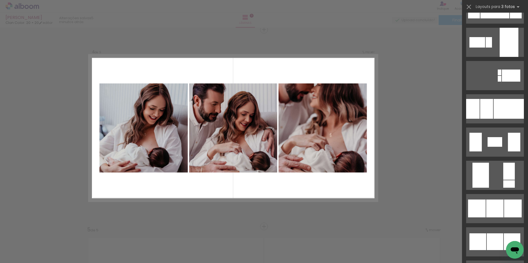
click at [504, 203] on div at bounding box center [513, 209] width 18 height 18
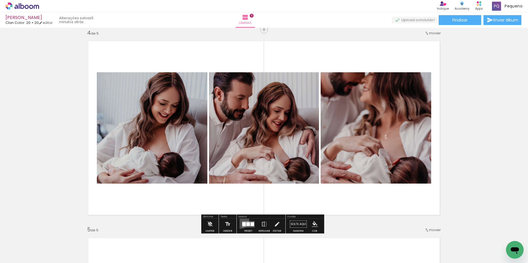
click at [240, 220] on paper-button "Preset" at bounding box center [249, 226] width 18 height 14
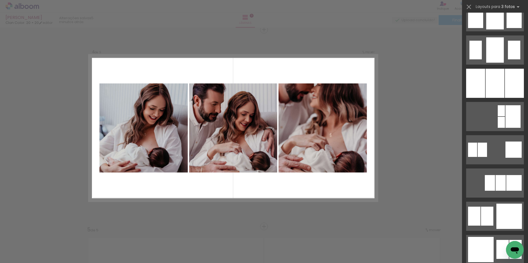
scroll to position [0, 0]
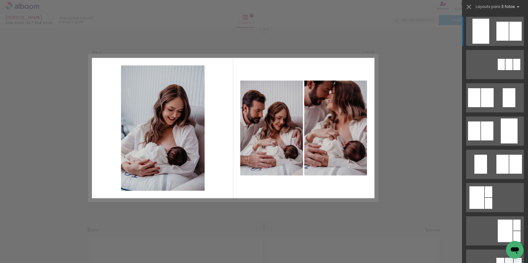
click at [498, 37] on div at bounding box center [502, 31] width 12 height 19
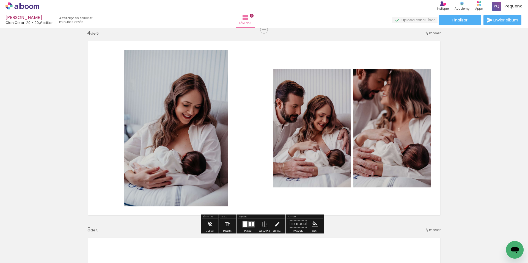
click at [244, 226] on div at bounding box center [245, 224] width 4 height 6
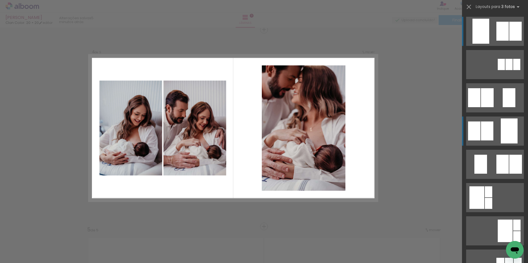
click at [506, 137] on div at bounding box center [509, 131] width 17 height 25
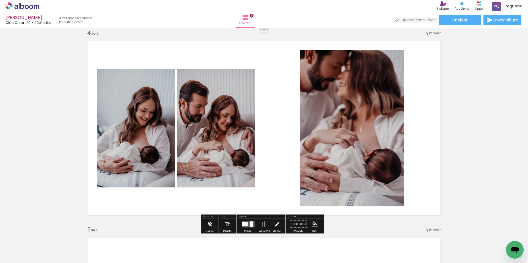
click at [356, 202] on quentale-photo at bounding box center [352, 128] width 105 height 157
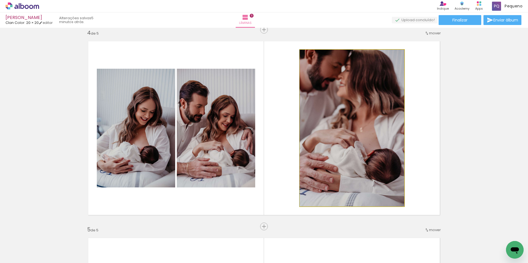
click at [356, 202] on quentale-photo at bounding box center [352, 128] width 105 height 157
click at [395, 202] on quentale-photo at bounding box center [352, 128] width 105 height 157
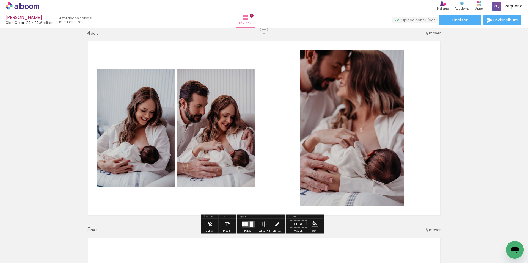
click at [395, 202] on quentale-photo at bounding box center [352, 128] width 105 height 157
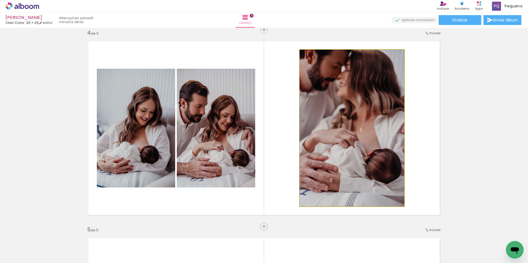
click at [395, 202] on quentale-photo at bounding box center [352, 128] width 105 height 157
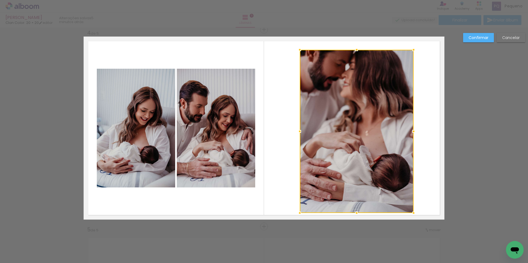
drag, startPoint x: 404, startPoint y: 207, endPoint x: 413, endPoint y: 214, distance: 11.4
click at [413, 214] on div at bounding box center [413, 213] width 11 height 11
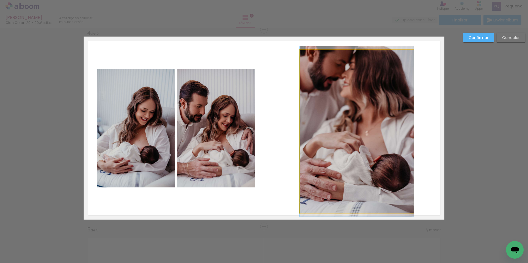
click at [300, 54] on quentale-photo at bounding box center [357, 131] width 114 height 163
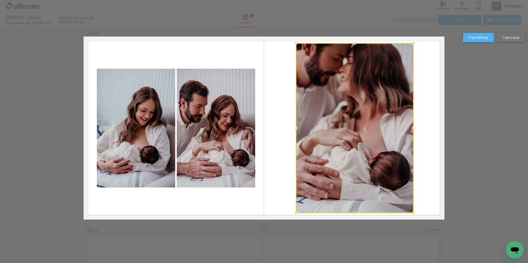
drag, startPoint x: 300, startPoint y: 51, endPoint x: 296, endPoint y: 44, distance: 7.6
click at [296, 44] on div at bounding box center [295, 43] width 11 height 11
click at [385, 169] on div at bounding box center [355, 128] width 118 height 170
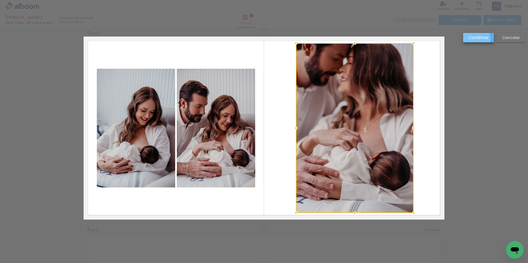
click at [0, 0] on slot "Confirmar" at bounding box center [0, 0] width 0 height 0
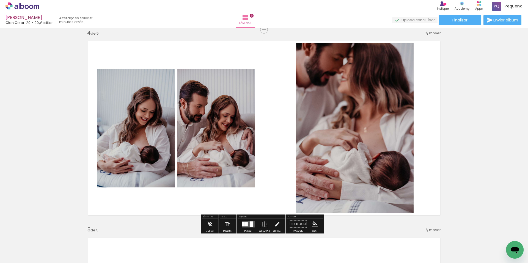
click at [492, 122] on div "Inserir lâmina 1 de 5 Inserir lâmina 2 de 5 Inserir lâmina 3 de 5 Inserir lâmin…" at bounding box center [264, 23] width 528 height 1182
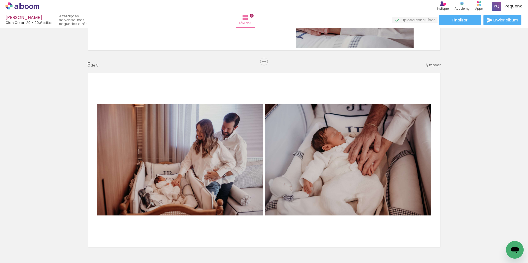
scroll to position [0, 530]
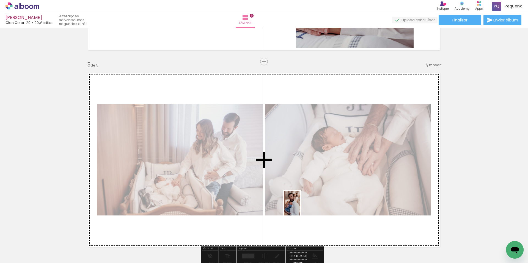
drag, startPoint x: 295, startPoint y: 252, endPoint x: 300, endPoint y: 207, distance: 45.4
click at [300, 207] on quentale-workspace at bounding box center [264, 131] width 528 height 263
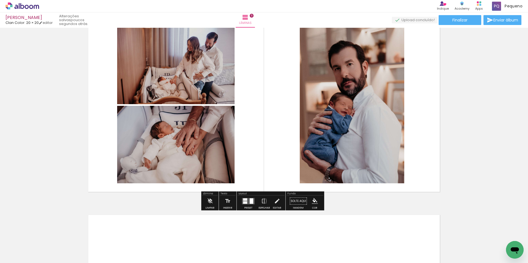
scroll to position [873, 0]
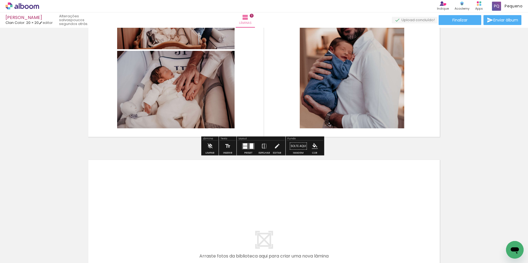
click at [248, 143] on quentale-layouter at bounding box center [248, 146] width 13 height 6
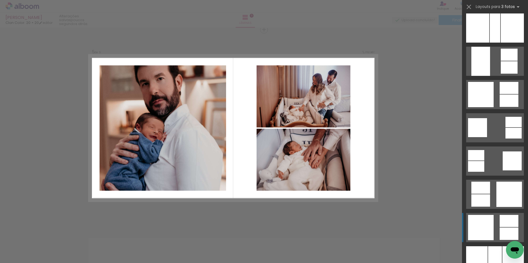
scroll to position [1045, 0]
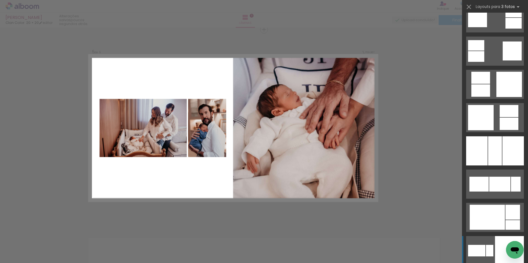
click at [497, 241] on div at bounding box center [509, 250] width 29 height 29
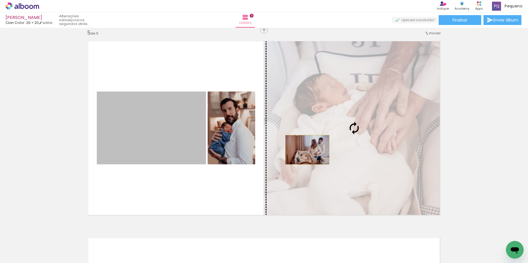
drag, startPoint x: 152, startPoint y: 154, endPoint x: 305, endPoint y: 150, distance: 153.8
click at [0, 0] on slot at bounding box center [0, 0] width 0 height 0
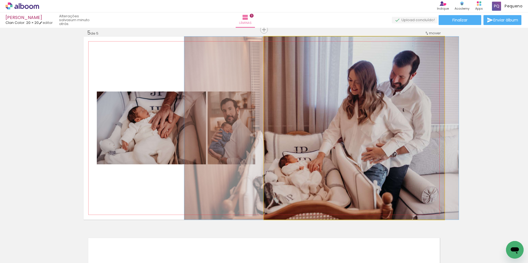
drag, startPoint x: 410, startPoint y: 181, endPoint x: 377, endPoint y: 189, distance: 33.7
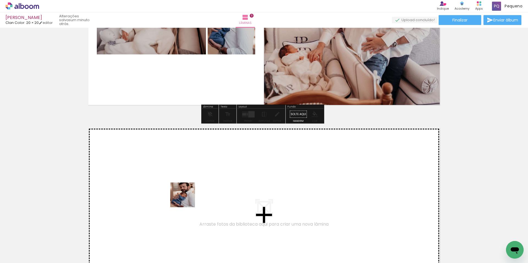
drag, startPoint x: 191, startPoint y: 201, endPoint x: 175, endPoint y: 197, distance: 16.5
click at [175, 197] on quentale-workspace at bounding box center [264, 131] width 528 height 263
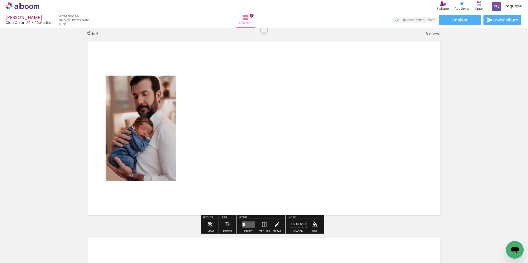
scroll to position [992, 0]
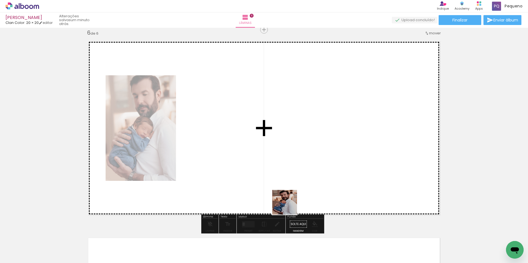
drag, startPoint x: 319, startPoint y: 239, endPoint x: 245, endPoint y: 177, distance: 95.9
click at [245, 177] on quentale-workspace at bounding box center [264, 131] width 528 height 263
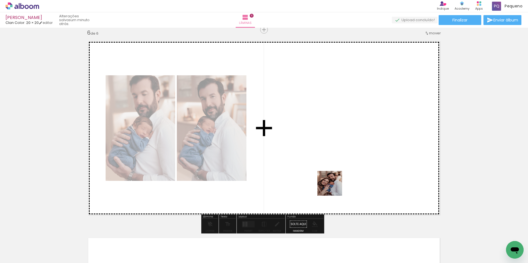
drag, startPoint x: 344, startPoint y: 206, endPoint x: 338, endPoint y: 192, distance: 15.3
click at [327, 177] on quentale-workspace at bounding box center [264, 131] width 528 height 263
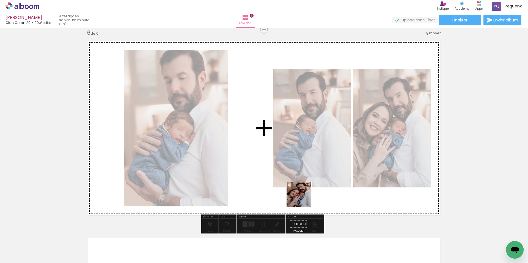
drag, startPoint x: 386, startPoint y: 250, endPoint x: 302, endPoint y: 197, distance: 99.7
click at [302, 197] on quentale-workspace at bounding box center [264, 131] width 528 height 263
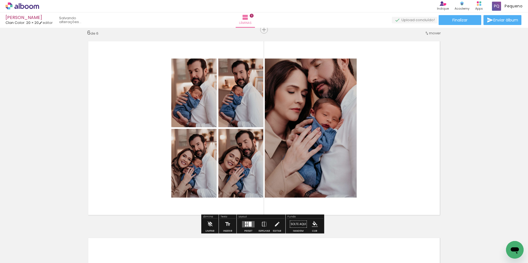
scroll to position [0, 530]
click at [245, 222] on div at bounding box center [245, 223] width 1 height 2
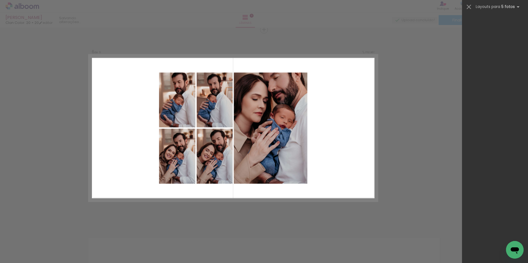
scroll to position [0, 0]
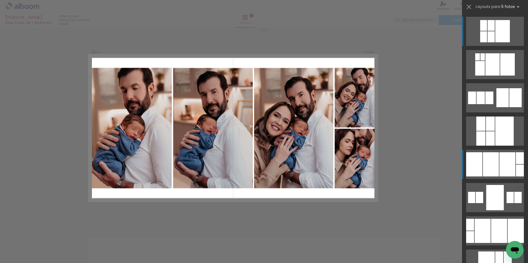
click at [503, 174] on div at bounding box center [507, 164] width 16 height 24
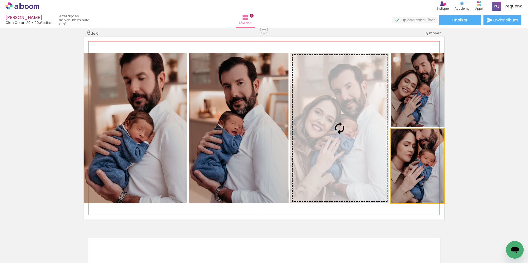
drag, startPoint x: 407, startPoint y: 160, endPoint x: 252, endPoint y: 152, distance: 155.3
click at [0, 0] on slot at bounding box center [0, 0] width 0 height 0
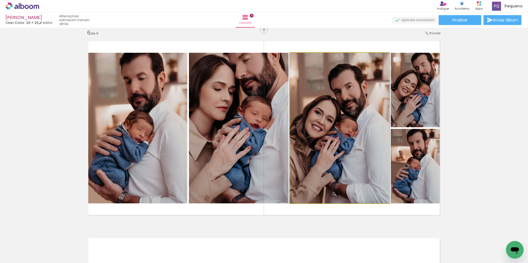
drag, startPoint x: 338, startPoint y: 170, endPoint x: 245, endPoint y: 156, distance: 94.9
click at [0, 0] on slot at bounding box center [0, 0] width 0 height 0
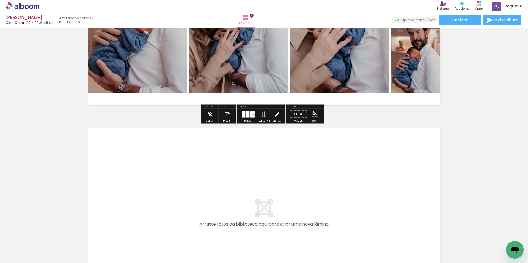
scroll to position [1157, 0]
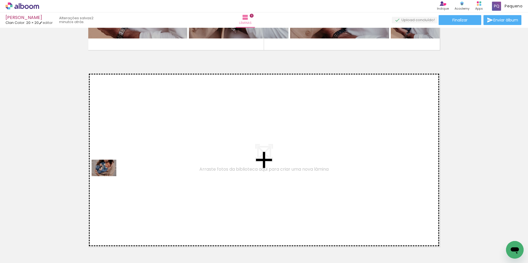
drag, startPoint x: 56, startPoint y: 246, endPoint x: 108, endPoint y: 176, distance: 87.0
click at [108, 176] on quentale-workspace at bounding box center [264, 131] width 528 height 263
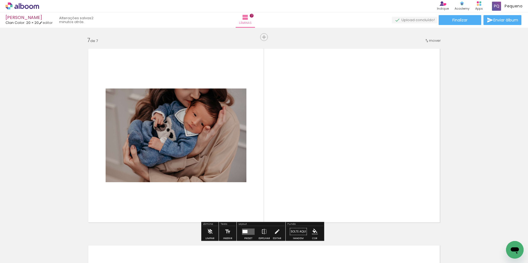
scroll to position [1189, 0]
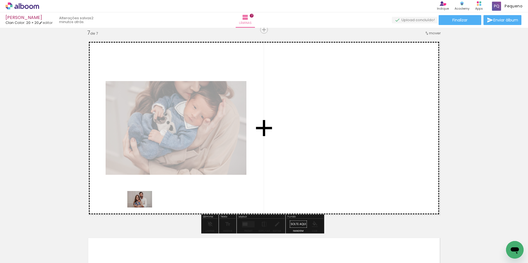
drag, startPoint x: 88, startPoint y: 248, endPoint x: 144, endPoint y: 208, distance: 68.8
click at [144, 208] on quentale-workspace at bounding box center [264, 131] width 528 height 263
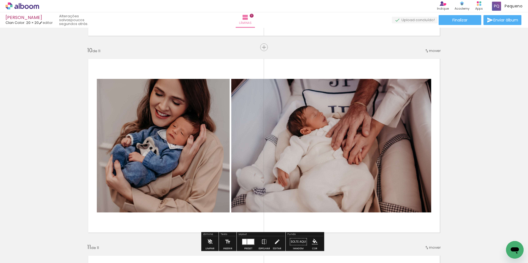
scroll to position [1927, 0]
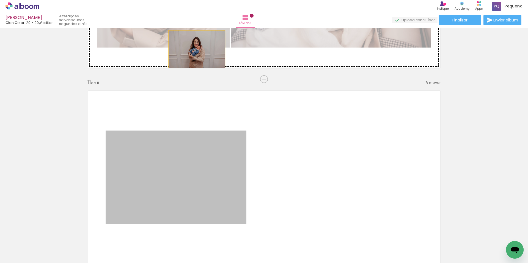
drag, startPoint x: 201, startPoint y: 172, endPoint x: 195, endPoint y: 49, distance: 122.5
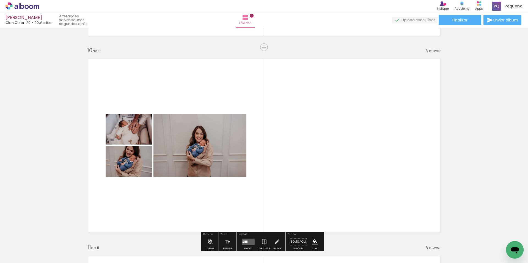
scroll to position [1817, 0]
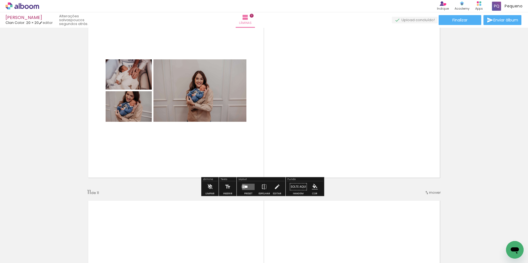
click at [242, 187] on quentale-layouter at bounding box center [248, 187] width 13 height 6
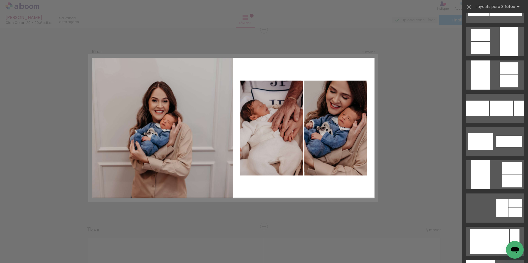
scroll to position [2640, 0]
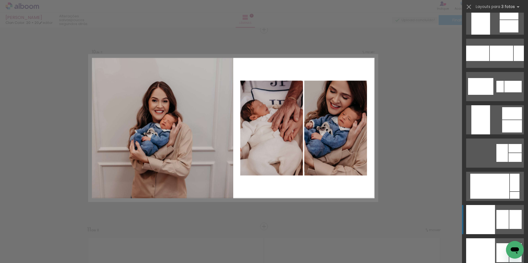
click at [506, 221] on div at bounding box center [502, 219] width 12 height 19
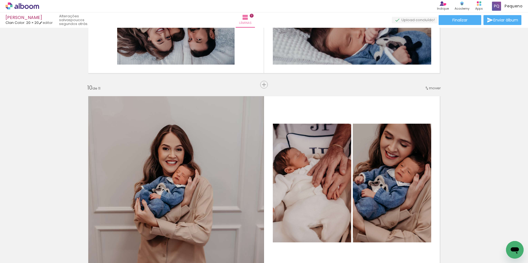
scroll to position [1780, 0]
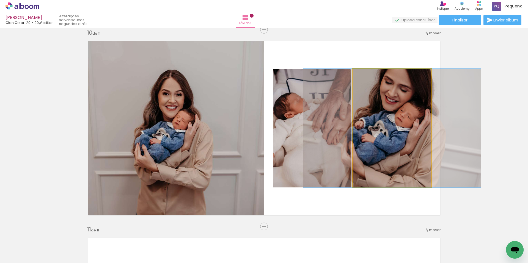
click at [388, 157] on quentale-photo at bounding box center [392, 128] width 78 height 119
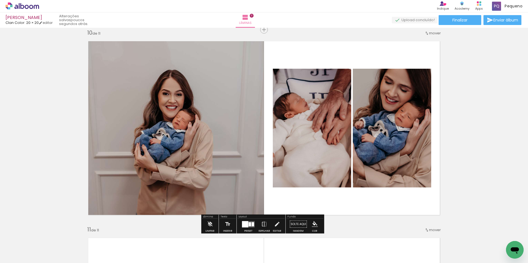
click at [246, 223] on div at bounding box center [245, 224] width 6 height 6
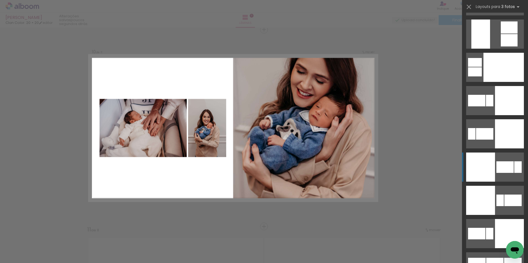
scroll to position [3269, 0]
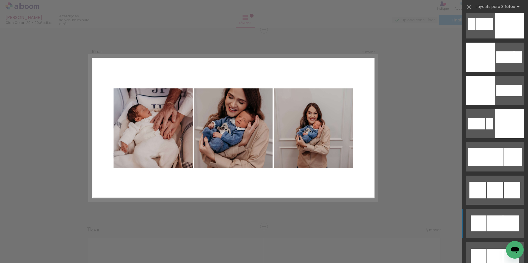
click at [515, 221] on div at bounding box center [511, 224] width 16 height 16
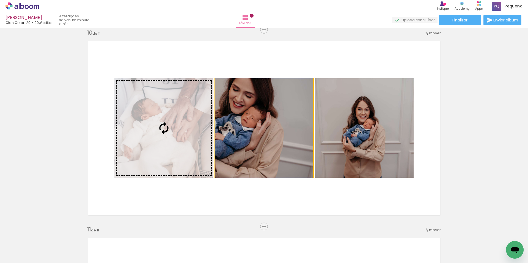
drag, startPoint x: 290, startPoint y: 153, endPoint x: 169, endPoint y: 138, distance: 121.6
click at [0, 0] on slot at bounding box center [0, 0] width 0 height 0
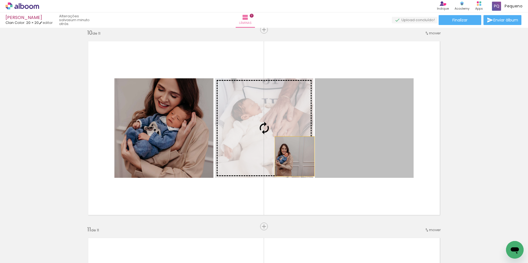
drag, startPoint x: 345, startPoint y: 154, endPoint x: 282, endPoint y: 156, distance: 62.5
click at [0, 0] on slot at bounding box center [0, 0] width 0 height 0
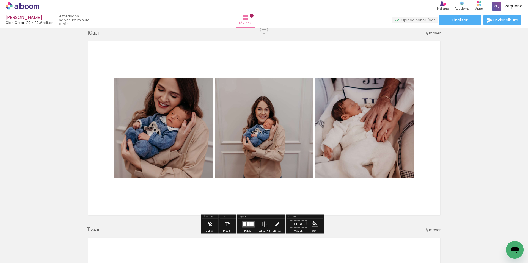
click at [248, 218] on div "Layout" at bounding box center [261, 217] width 47 height 3
click at [246, 218] on div "Layout" at bounding box center [261, 217] width 47 height 3
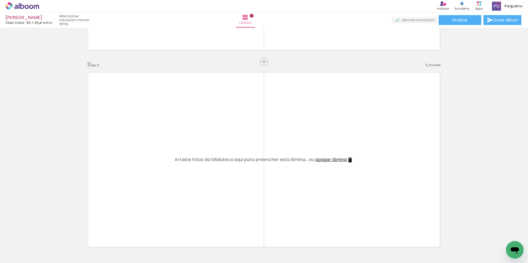
click at [353, 160] on iron-icon at bounding box center [350, 160] width 7 height 7
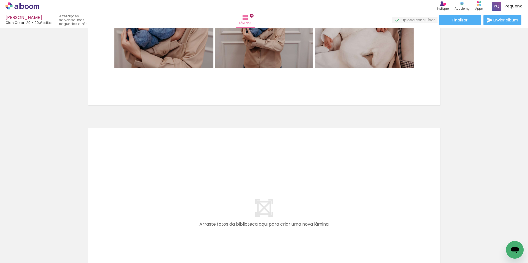
scroll to position [1780, 0]
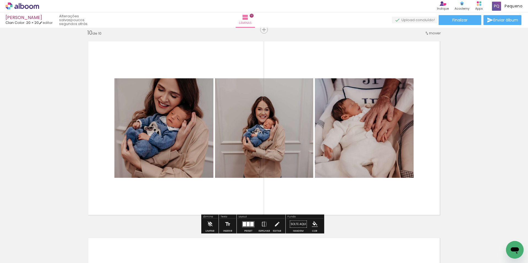
click at [249, 216] on div "Layout" at bounding box center [261, 217] width 47 height 3
click at [250, 223] on div at bounding box center [251, 224] width 3 height 4
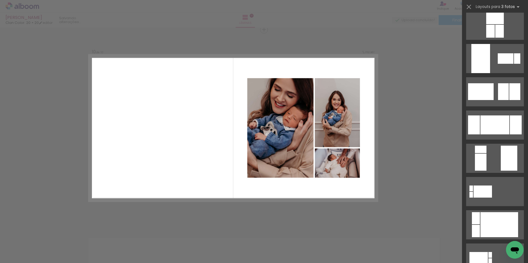
scroll to position [4286, 0]
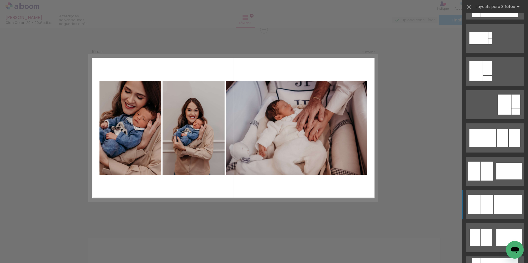
click at [516, 197] on div at bounding box center [508, 204] width 28 height 19
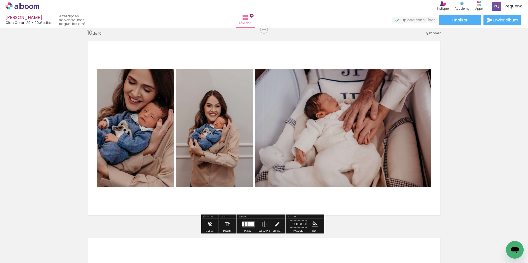
click at [248, 230] on quentale-thumb at bounding box center [234, 245] width 31 height 32
click at [250, 225] on div at bounding box center [251, 224] width 6 height 4
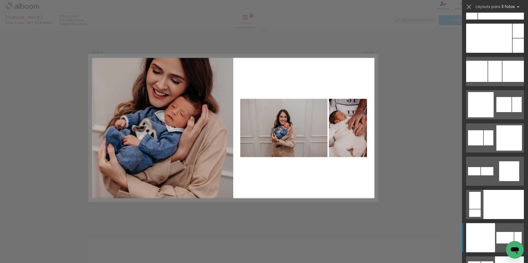
scroll to position [5340, 0]
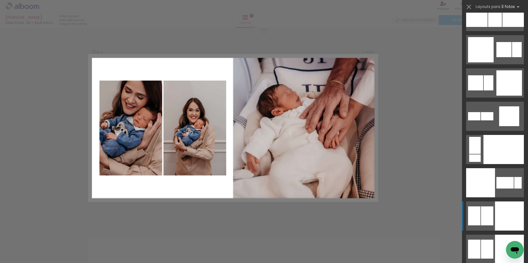
click at [515, 219] on div at bounding box center [509, 216] width 29 height 29
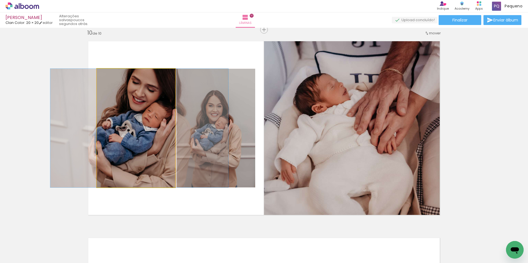
drag, startPoint x: 105, startPoint y: 140, endPoint x: 108, endPoint y: 140, distance: 3.3
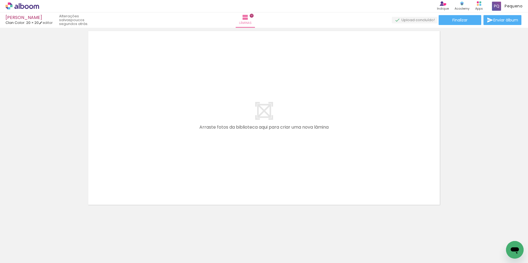
scroll to position [1716, 0]
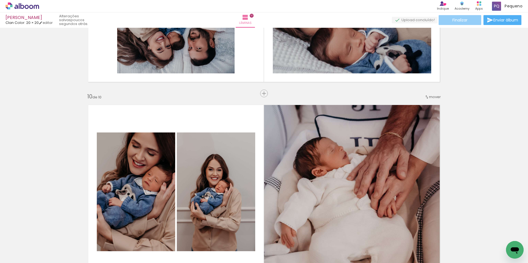
click at [464, 21] on span "Finalizar" at bounding box center [459, 20] width 15 height 4
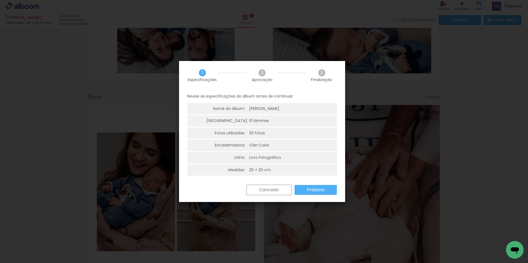
click at [308, 194] on paper-button "Próximo" at bounding box center [316, 190] width 42 height 10
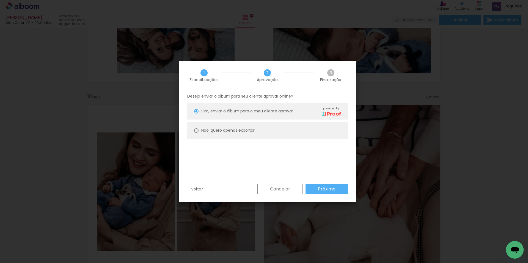
click at [265, 135] on paper-radio-button "Não, quero apenas exportar" at bounding box center [267, 130] width 161 height 17
type paper-radio-button "on"
click at [0, 0] on slot "Próximo" at bounding box center [0, 0] width 0 height 0
type input "Alta, 300 DPI"
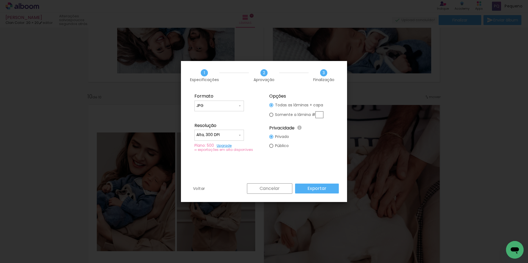
click at [0, 0] on slot "Exportar" at bounding box center [0, 0] width 0 height 0
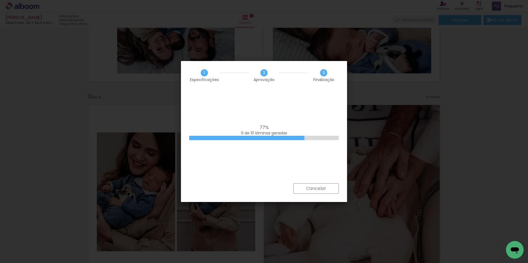
drag, startPoint x: 357, startPoint y: 90, endPoint x: 344, endPoint y: 100, distance: 15.7
drag, startPoint x: 344, startPoint y: 100, endPoint x: 0, endPoint y: 75, distance: 345.3
drag, startPoint x: 0, startPoint y: 75, endPoint x: 84, endPoint y: 29, distance: 95.7
click at [84, 29] on iron-overlay-backdrop at bounding box center [264, 131] width 528 height 263
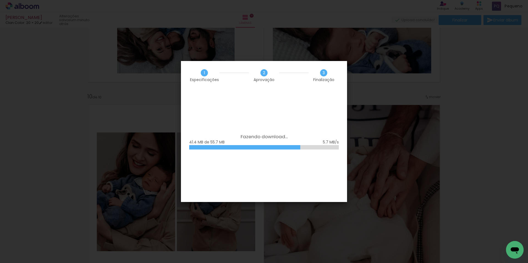
scroll to position [0, 313]
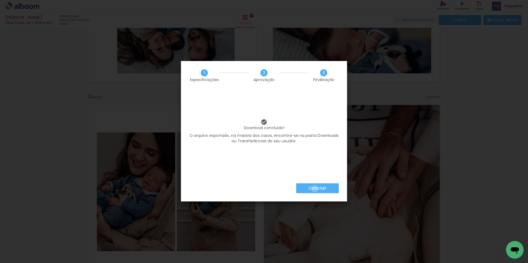
click at [0, 0] on slot "Concluir" at bounding box center [0, 0] width 0 height 0
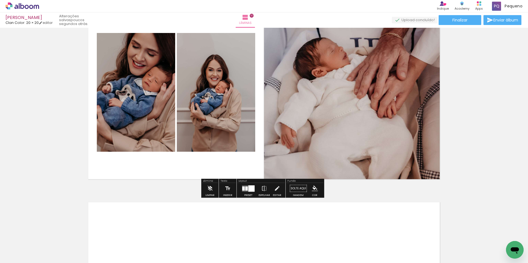
scroll to position [1925, 0]
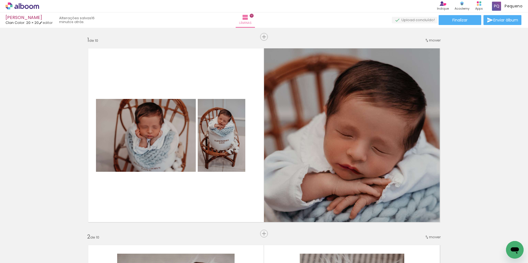
scroll to position [0, 313]
